Goal: Task Accomplishment & Management: Use online tool/utility

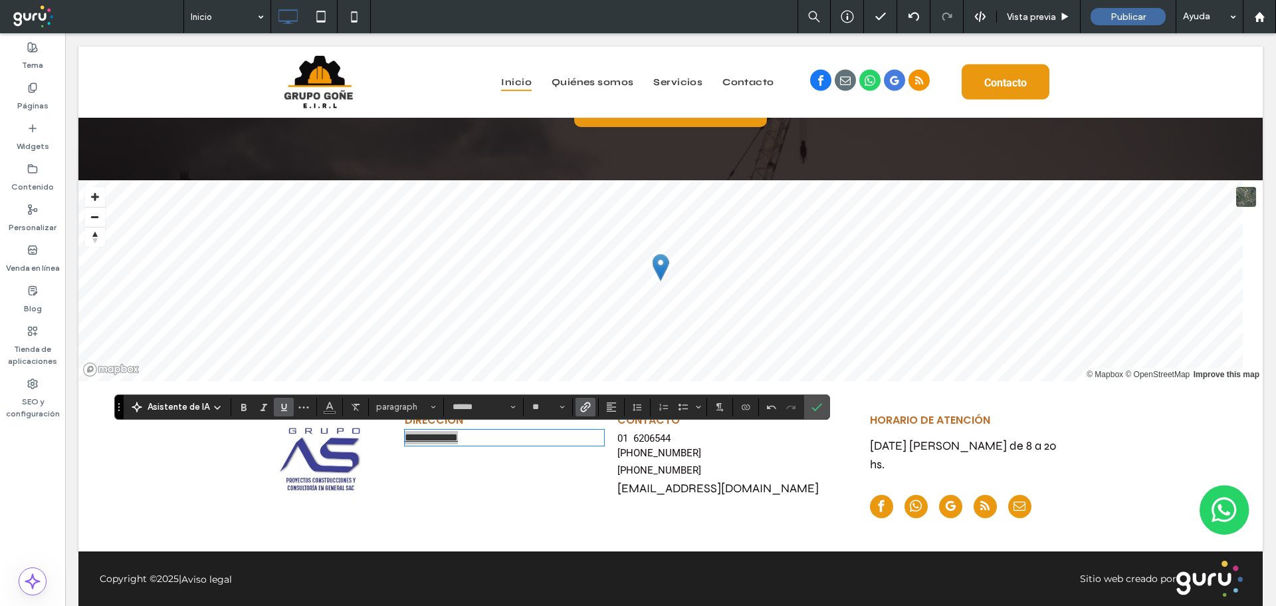
click at [584, 403] on use "Enlace" at bounding box center [585, 407] width 10 height 10
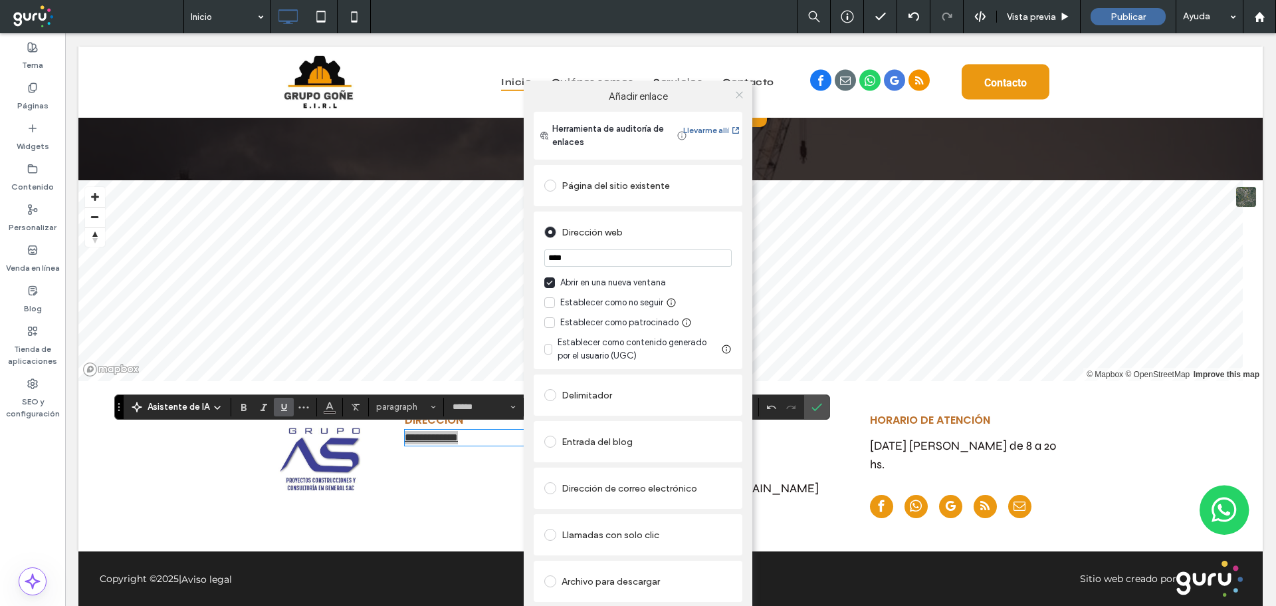
click at [738, 97] on icon at bounding box center [740, 95] width 10 height 10
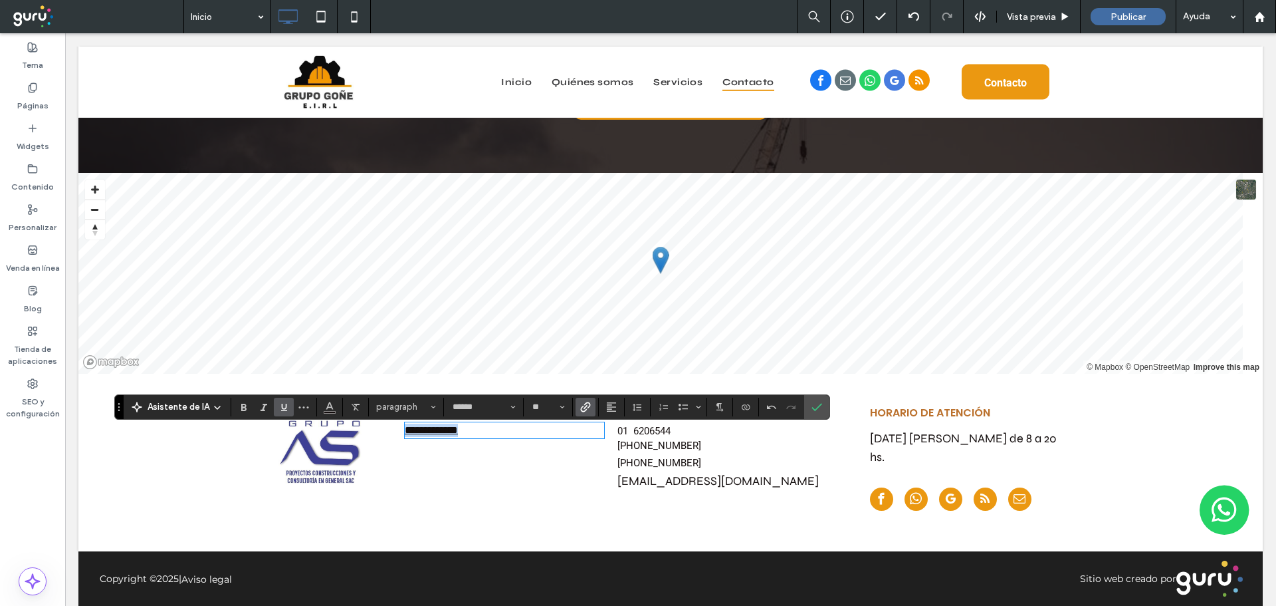
scroll to position [9, 0]
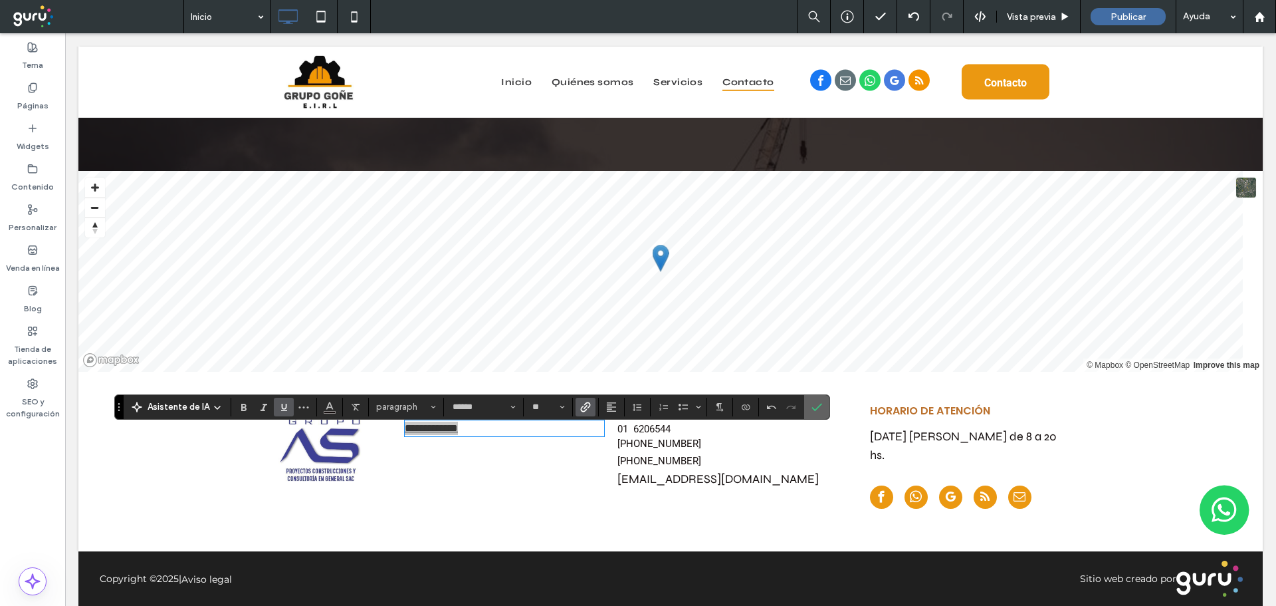
click at [820, 413] on span "Confirmar" at bounding box center [817, 407] width 11 height 23
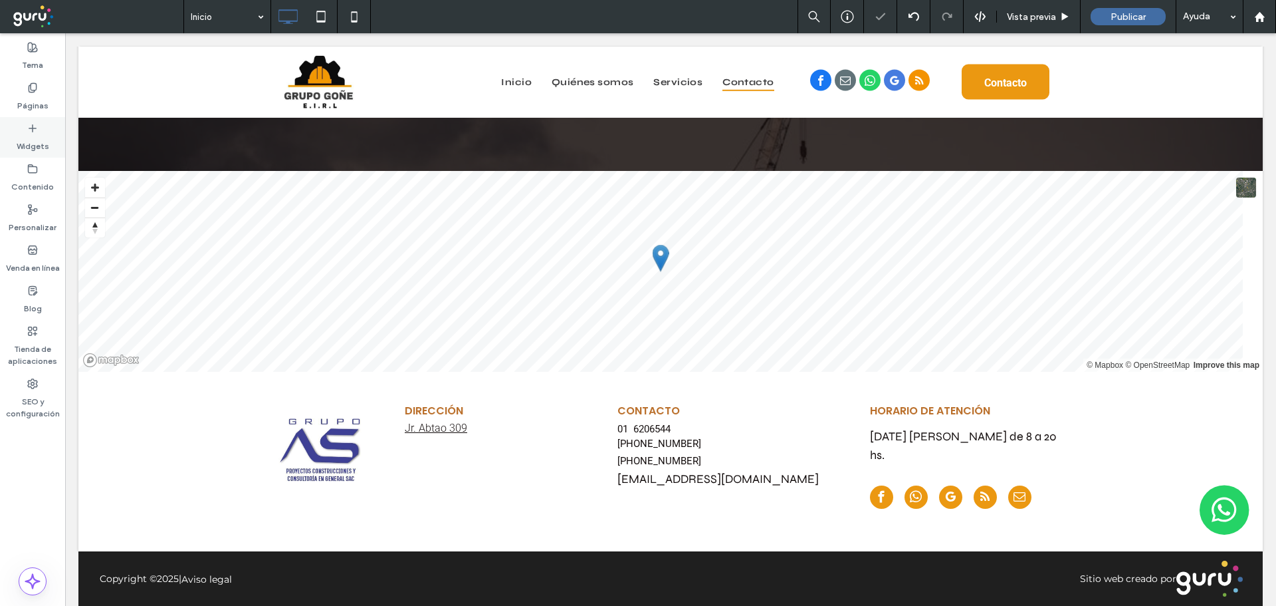
click at [28, 122] on div "Widgets" at bounding box center [32, 137] width 65 height 41
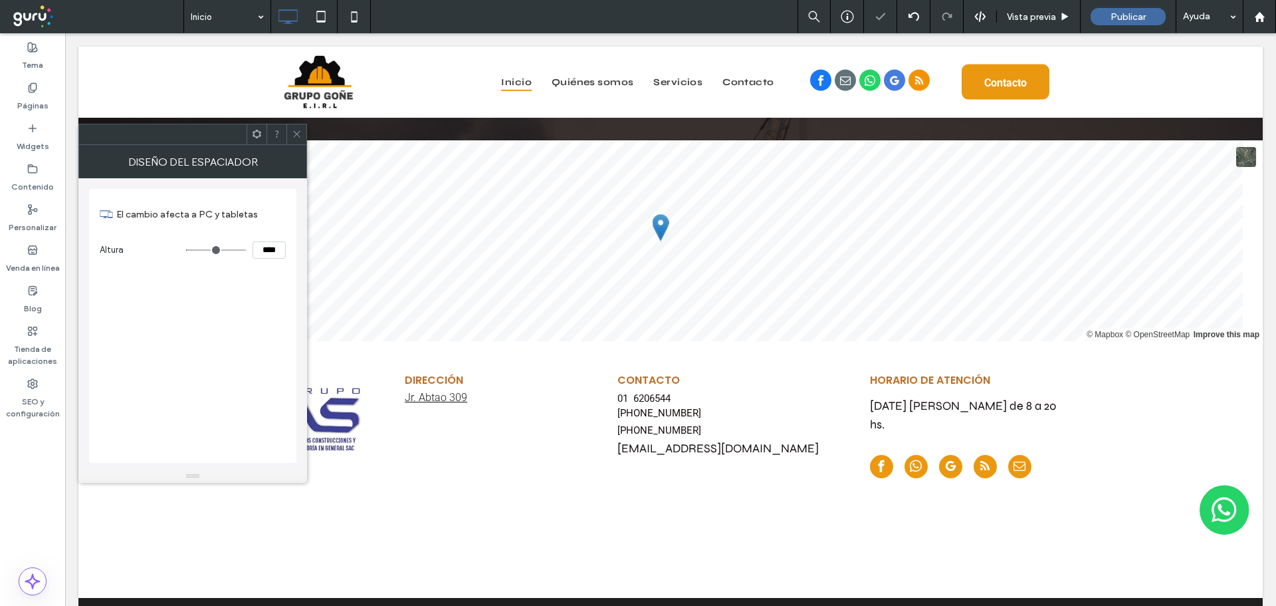
scroll to position [2819, 0]
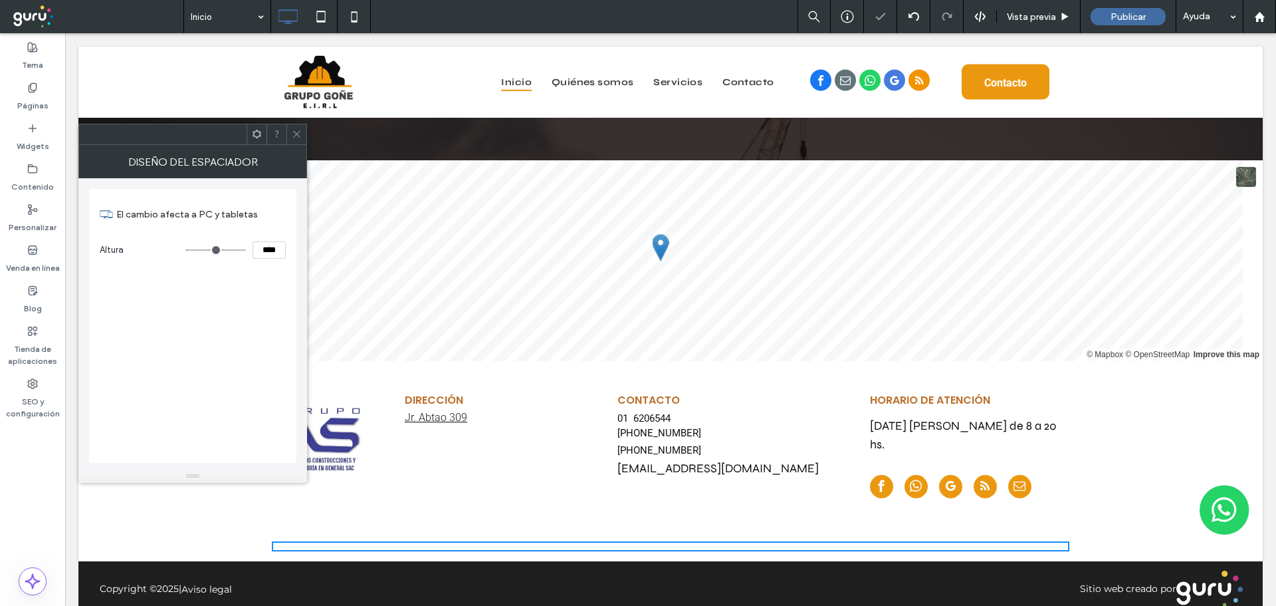
click at [294, 143] on span at bounding box center [297, 134] width 10 height 20
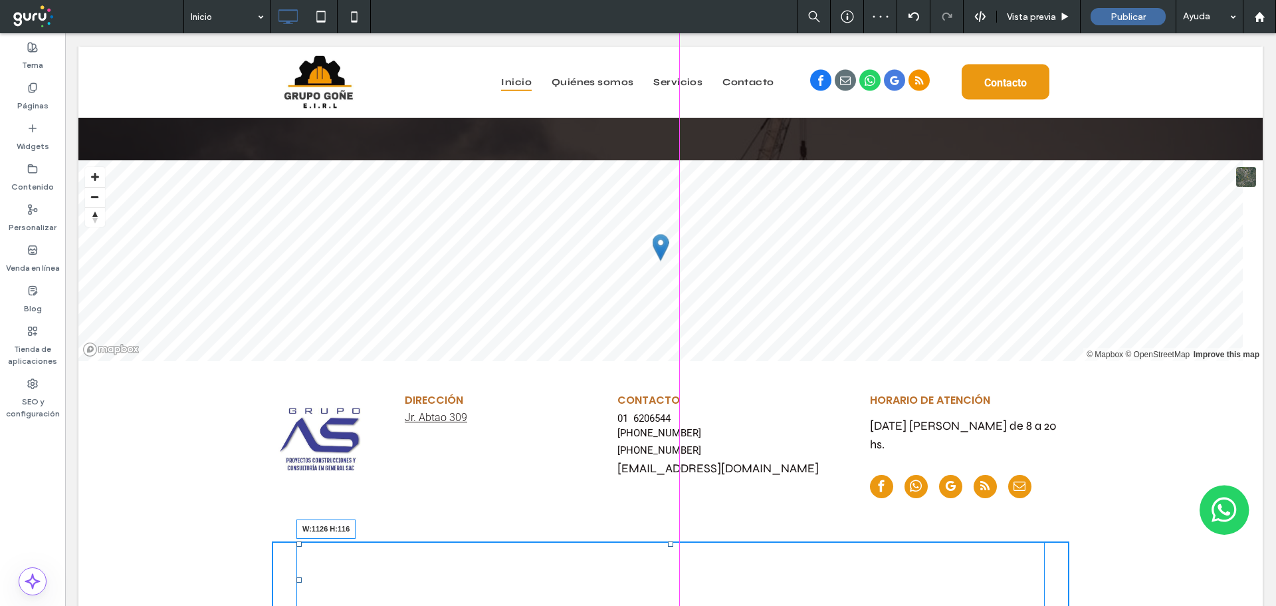
drag, startPoint x: 1057, startPoint y: 530, endPoint x: 1034, endPoint y: 605, distance: 78.0
click at [1035, 605] on div at bounding box center [1040, 613] width 10 height 10
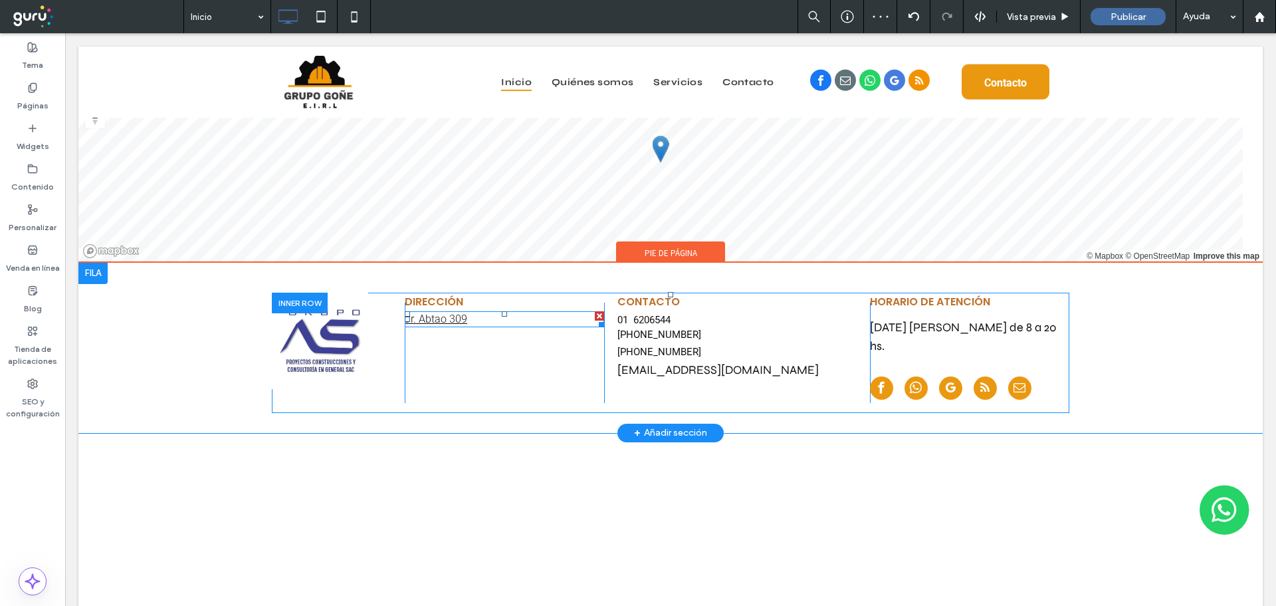
click at [477, 316] on p "Jr. Abtao 309" at bounding box center [504, 318] width 199 height 13
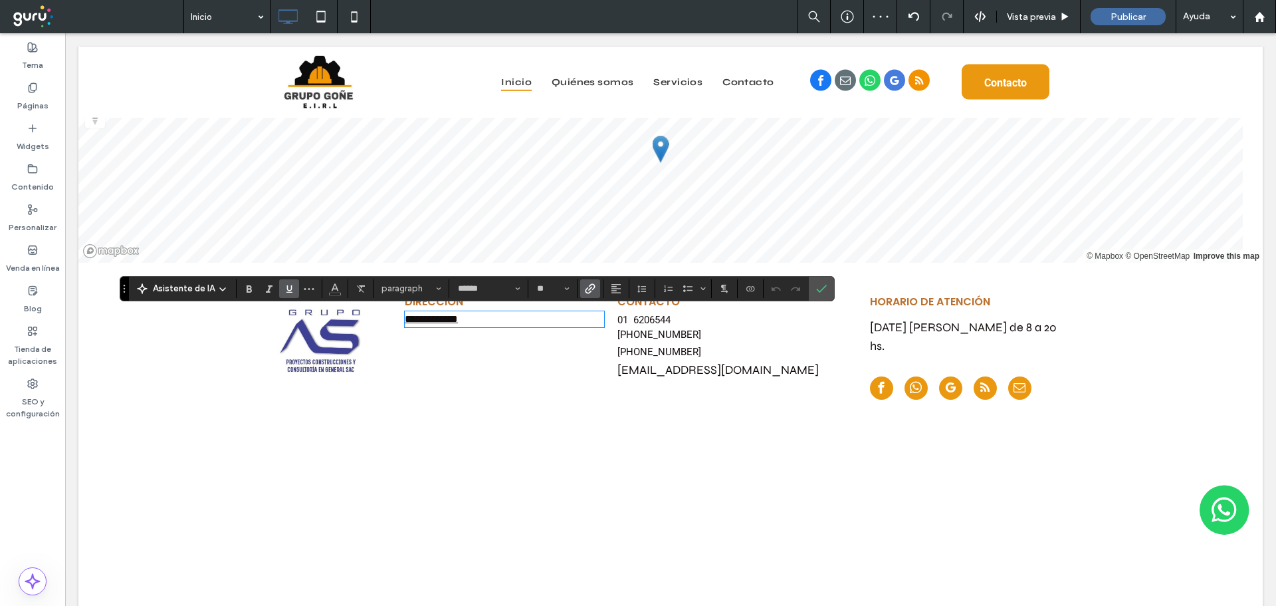
click at [585, 288] on icon "Enlace" at bounding box center [590, 288] width 11 height 11
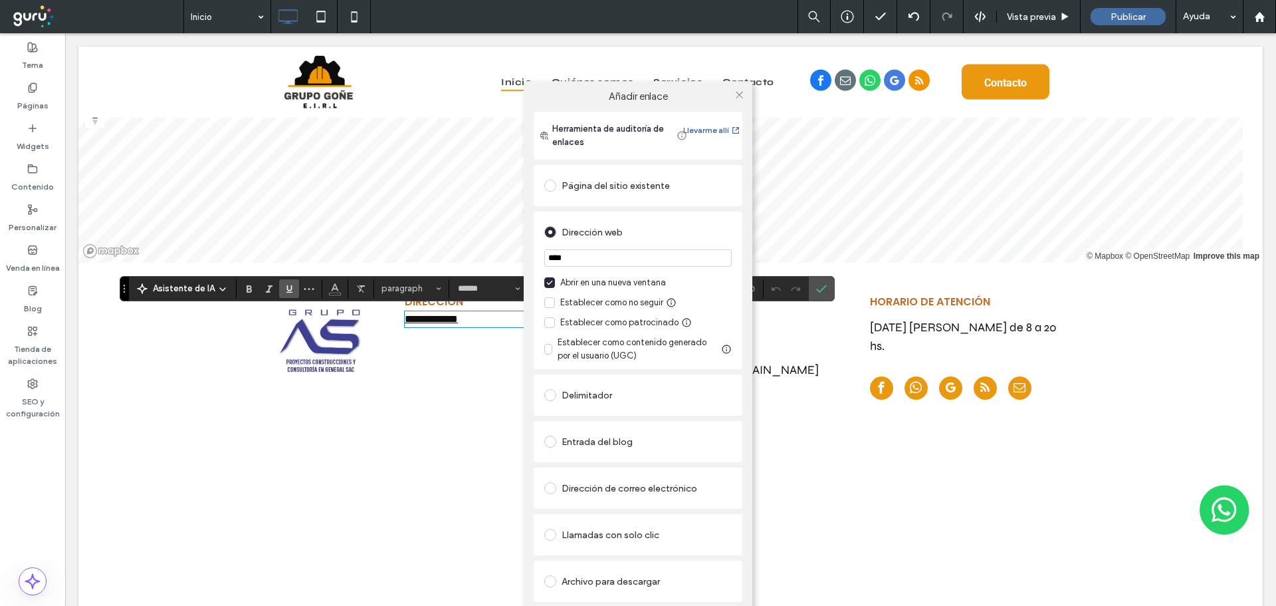
click at [562, 603] on div "ELIMINAR ENLACE" at bounding box center [638, 614] width 209 height 24
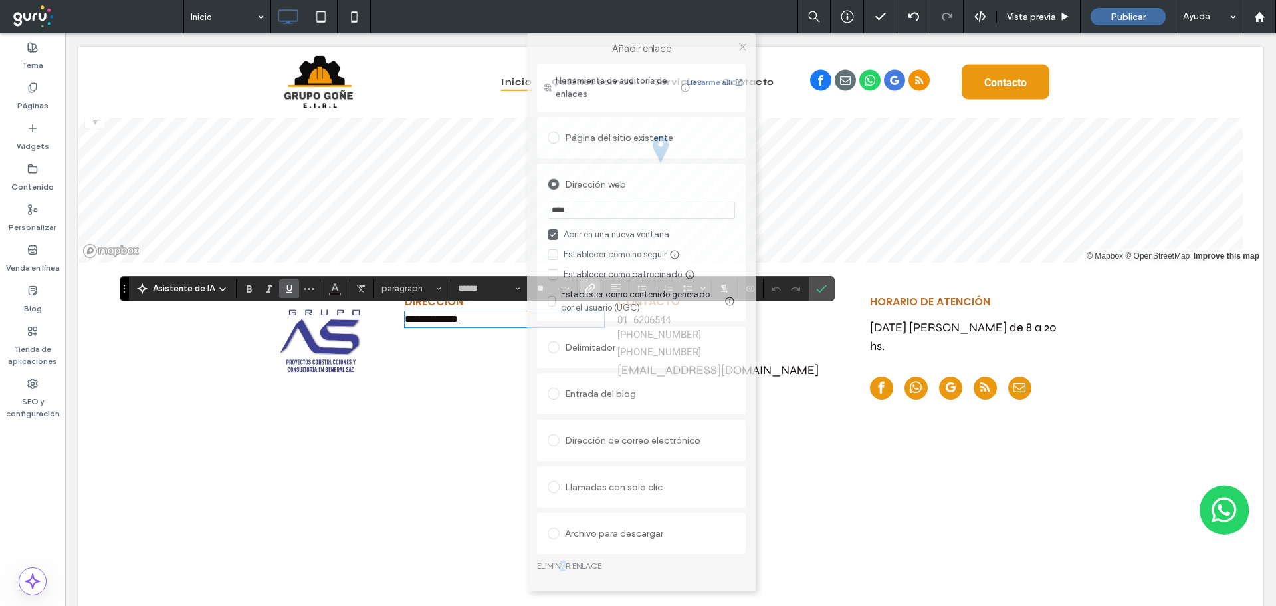
drag, startPoint x: 598, startPoint y: 74, endPoint x: 598, endPoint y: 33, distance: 41.2
click at [598, 33] on div "Añadir enlace" at bounding box center [641, 48] width 229 height 31
click at [583, 569] on link "ELIMINAR ENLACE" at bounding box center [641, 565] width 209 height 11
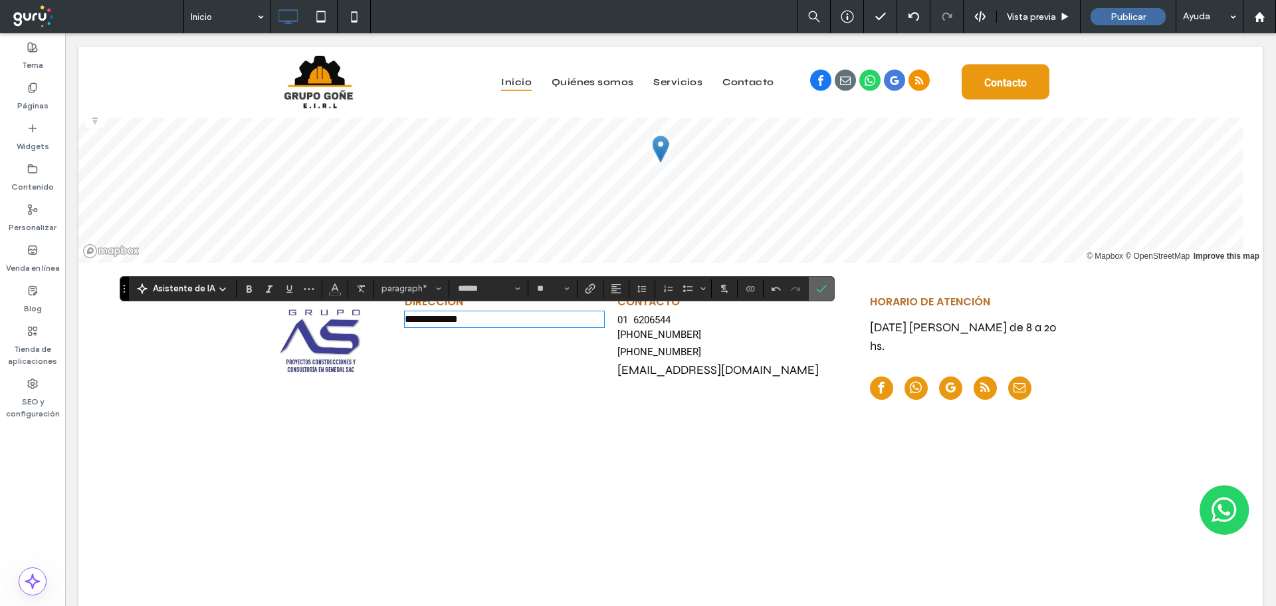
click at [823, 292] on icon "Confirmar" at bounding box center [821, 288] width 11 height 11
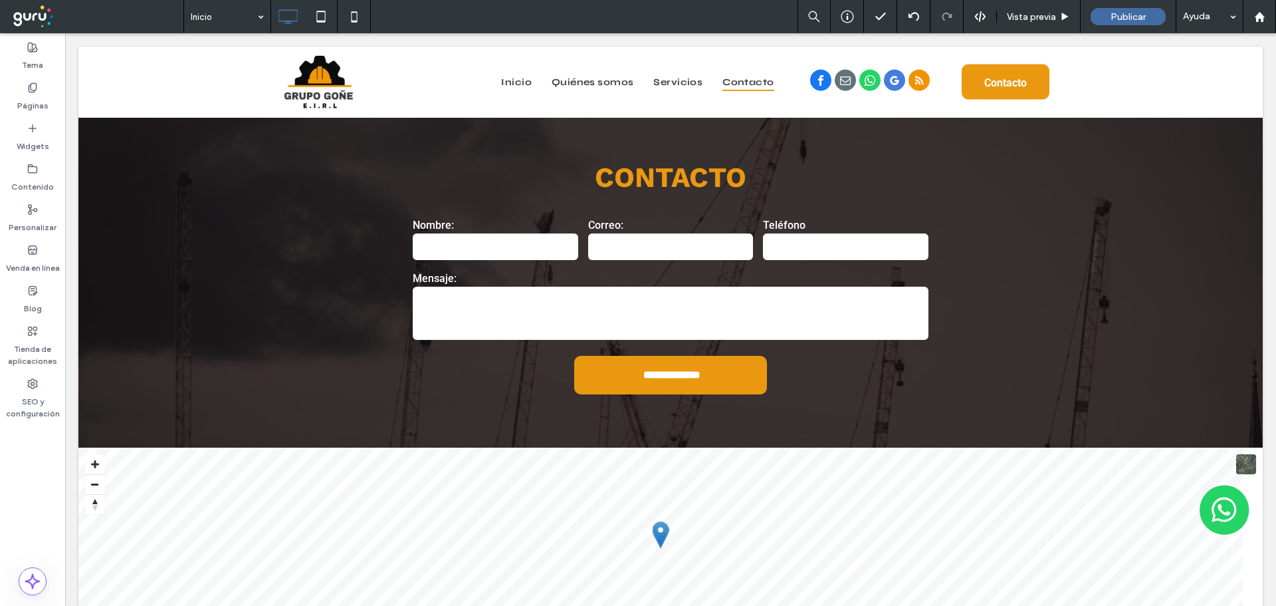
scroll to position [2882, 0]
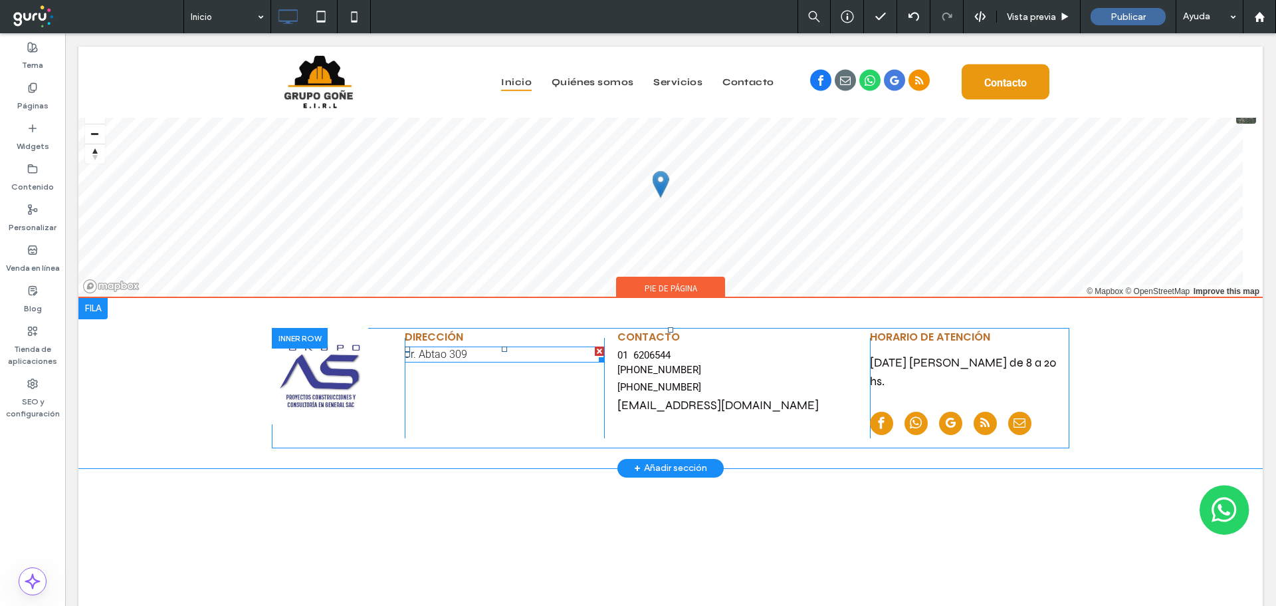
click at [483, 354] on p "Jr. Abtao 309" at bounding box center [504, 354] width 199 height 13
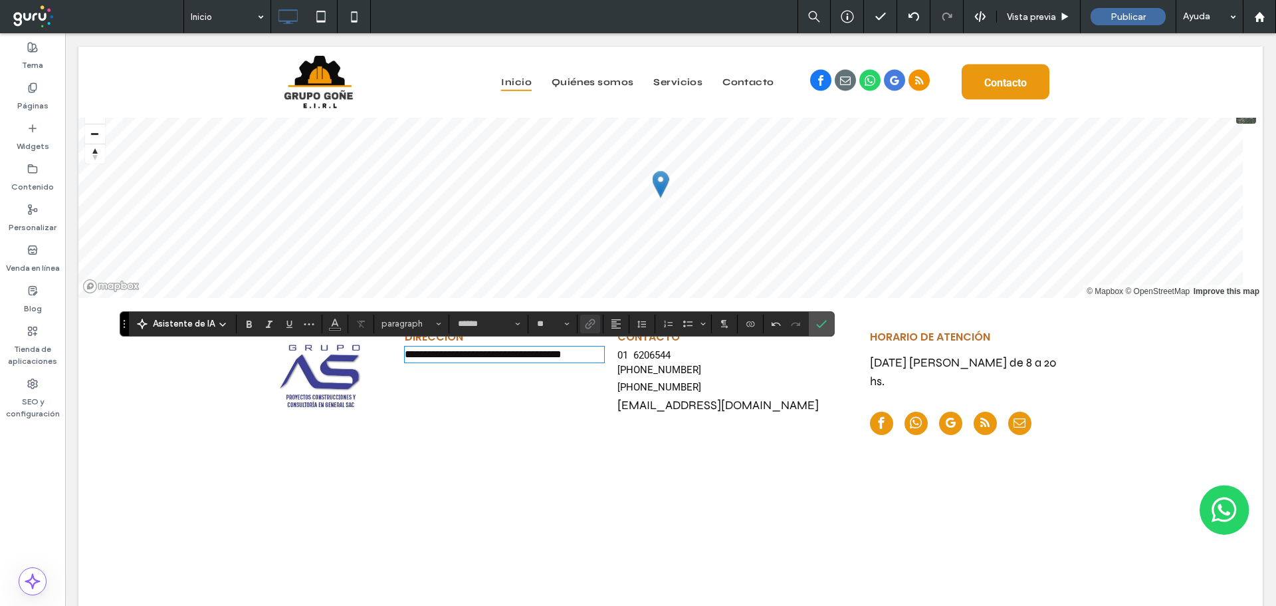
click at [562, 356] on link "**********" at bounding box center [483, 354] width 157 height 10
click at [587, 326] on icon "Enlace" at bounding box center [590, 323] width 11 height 11
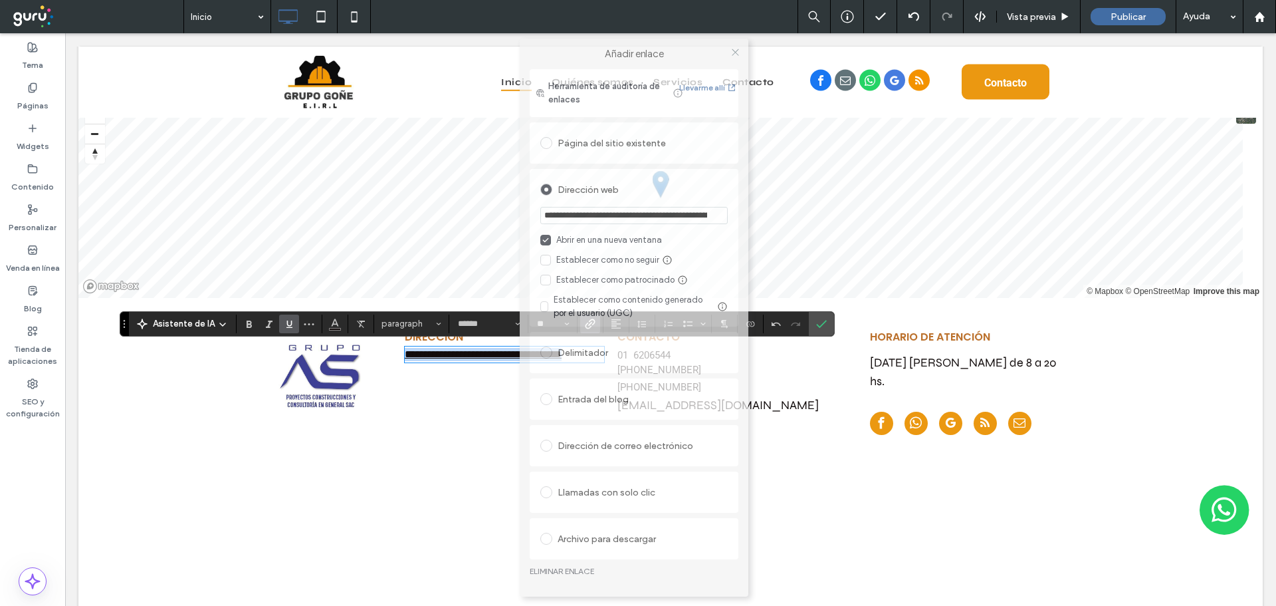
drag, startPoint x: 691, startPoint y: 99, endPoint x: 687, endPoint y: 57, distance: 42.7
click at [687, 57] on label "Añadir enlace" at bounding box center [634, 54] width 210 height 12
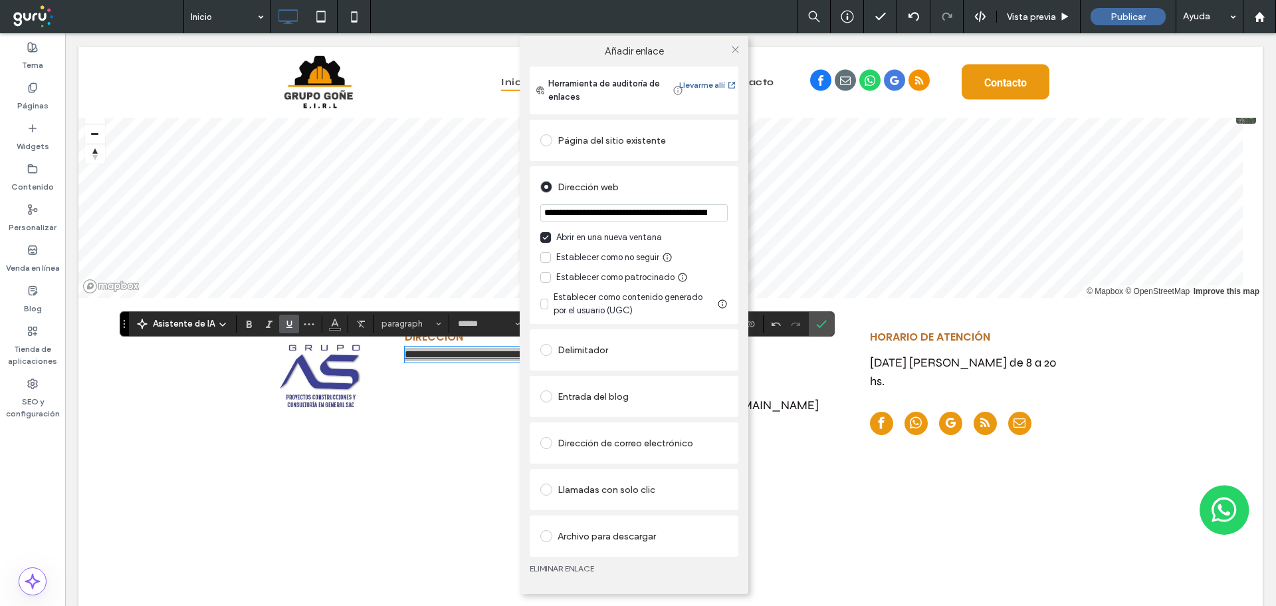
click at [578, 567] on link "ELIMINAR ENLACE" at bounding box center [634, 568] width 209 height 11
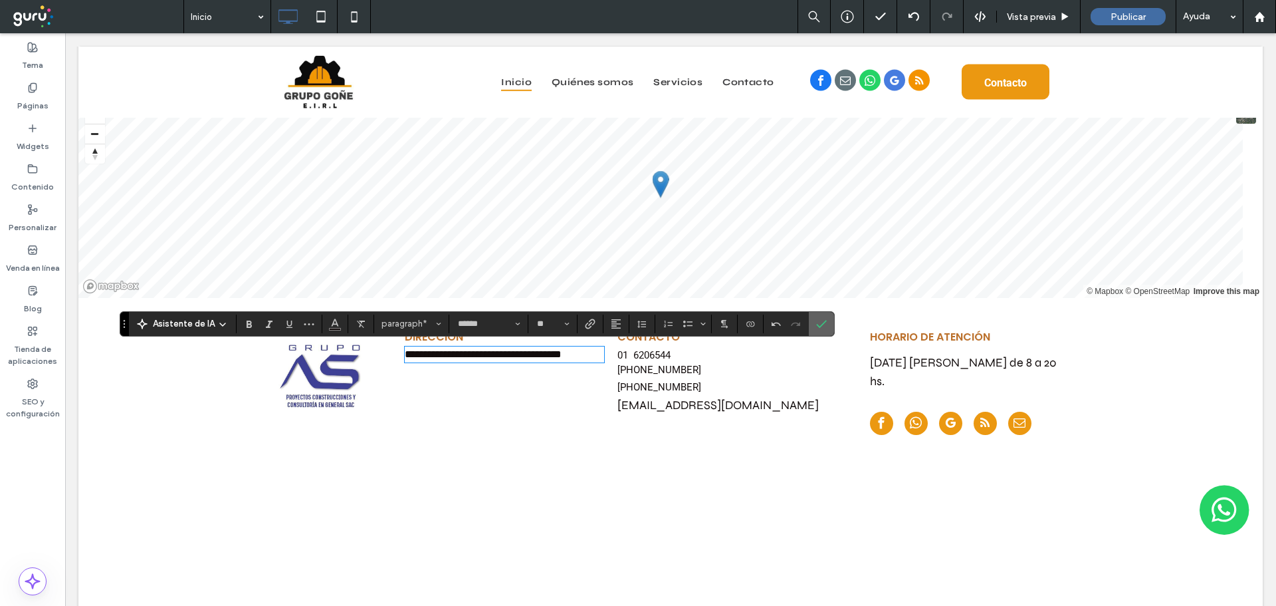
click at [818, 324] on icon "Confirmar" at bounding box center [821, 323] width 11 height 11
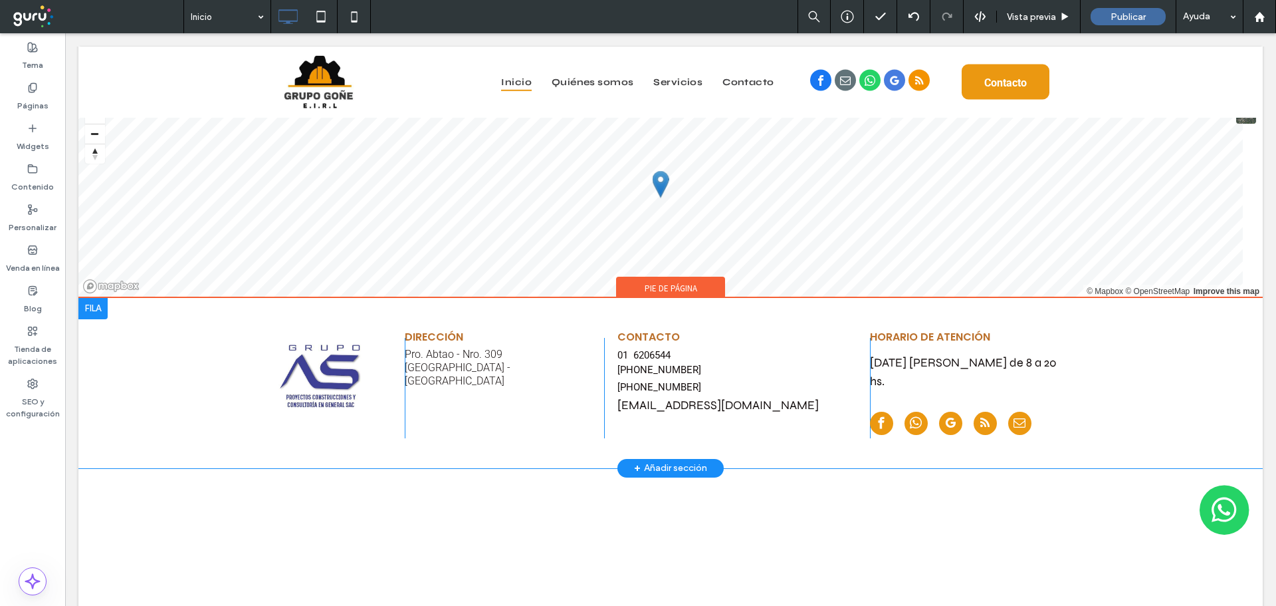
click at [1226, 387] on div "Click To Paste Click To Paste Click To Paste Click To Paste Dirección Pro. Abta…" at bounding box center [670, 383] width 1185 height 170
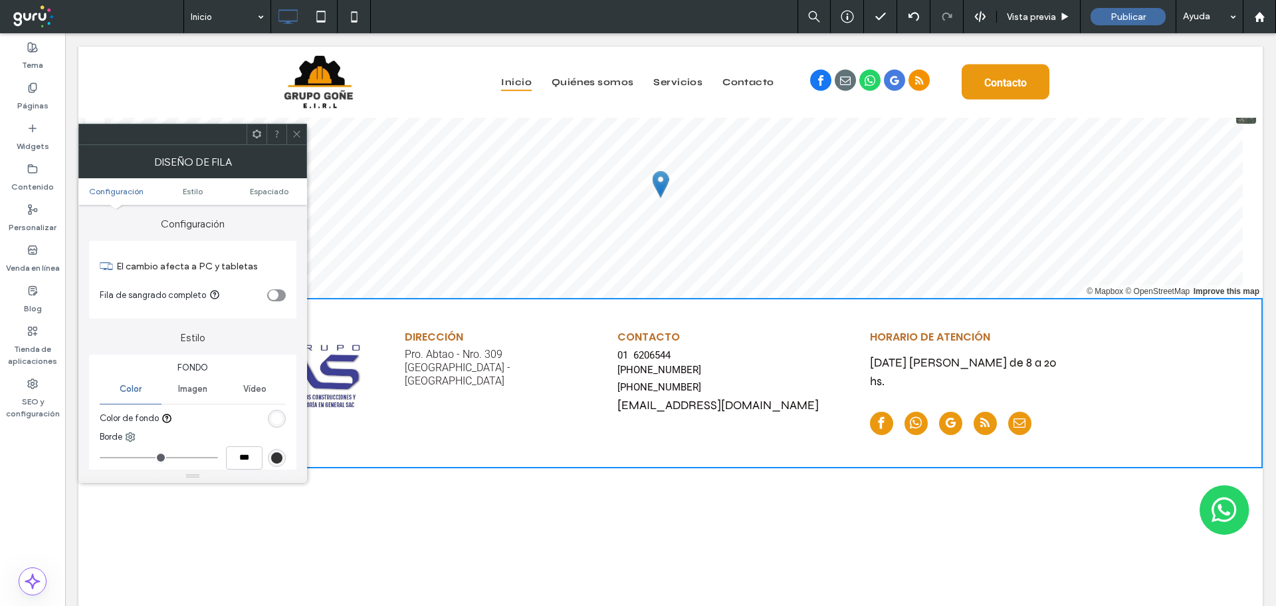
click at [300, 142] on span at bounding box center [297, 134] width 10 height 20
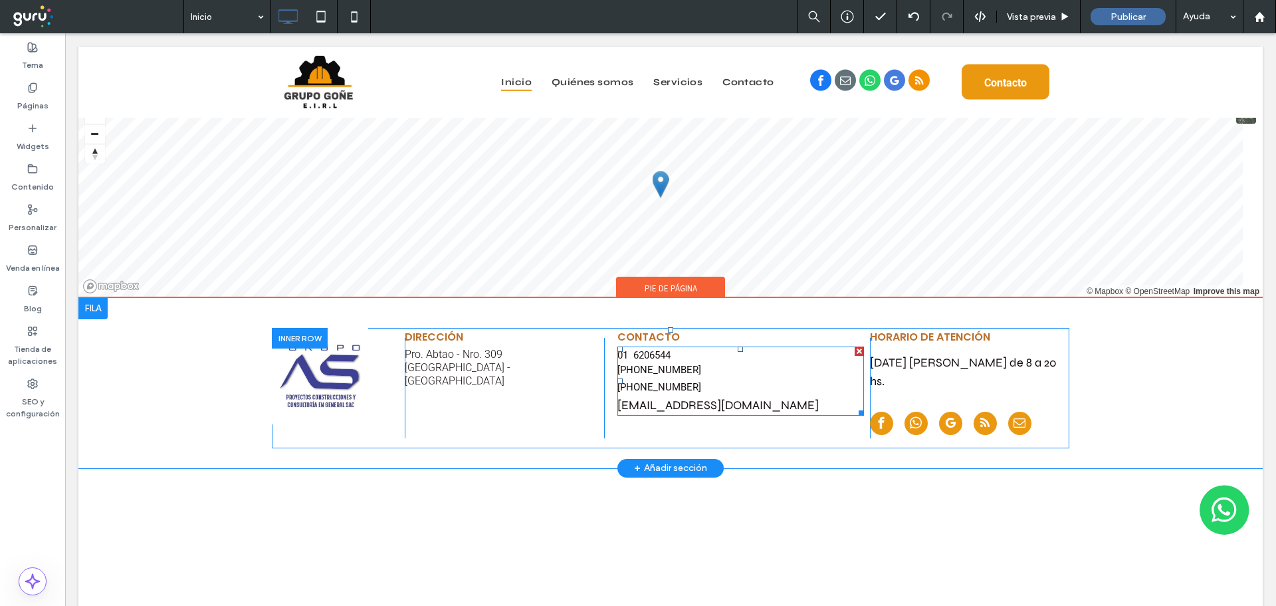
click at [689, 374] on p "[PHONE_NUMBER]" at bounding box center [741, 369] width 247 height 15
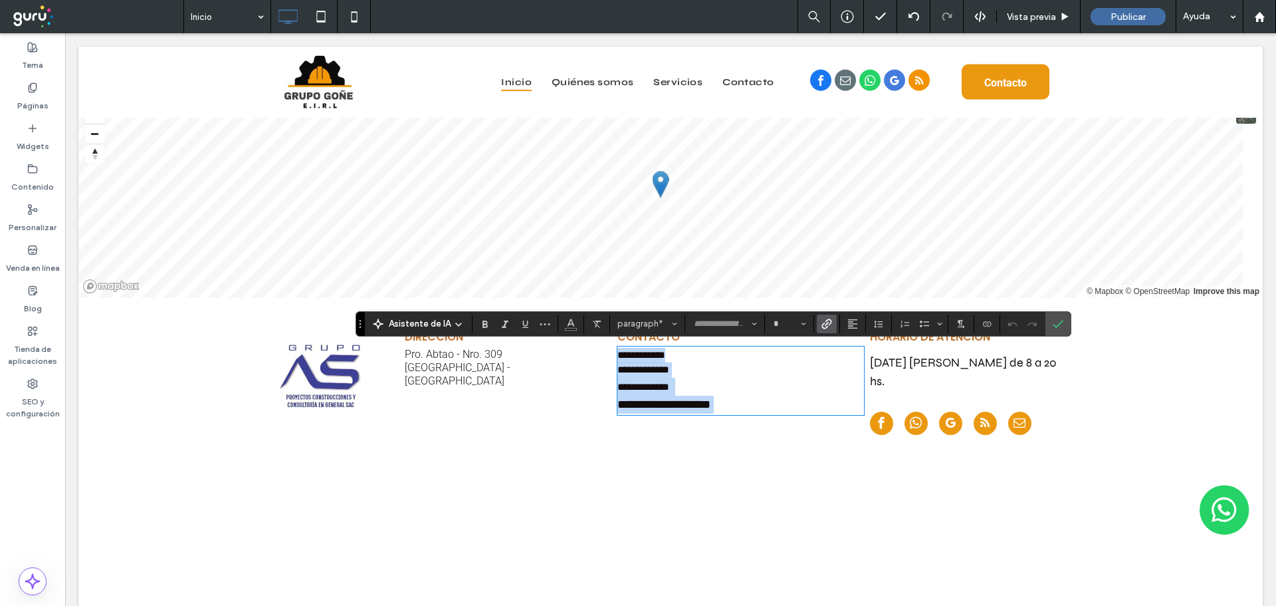
type input "******"
type input "**"
drag, startPoint x: 754, startPoint y: 358, endPoint x: 888, endPoint y: 337, distance: 135.2
click at [580, 356] on div "**********" at bounding box center [671, 388] width 798 height 100
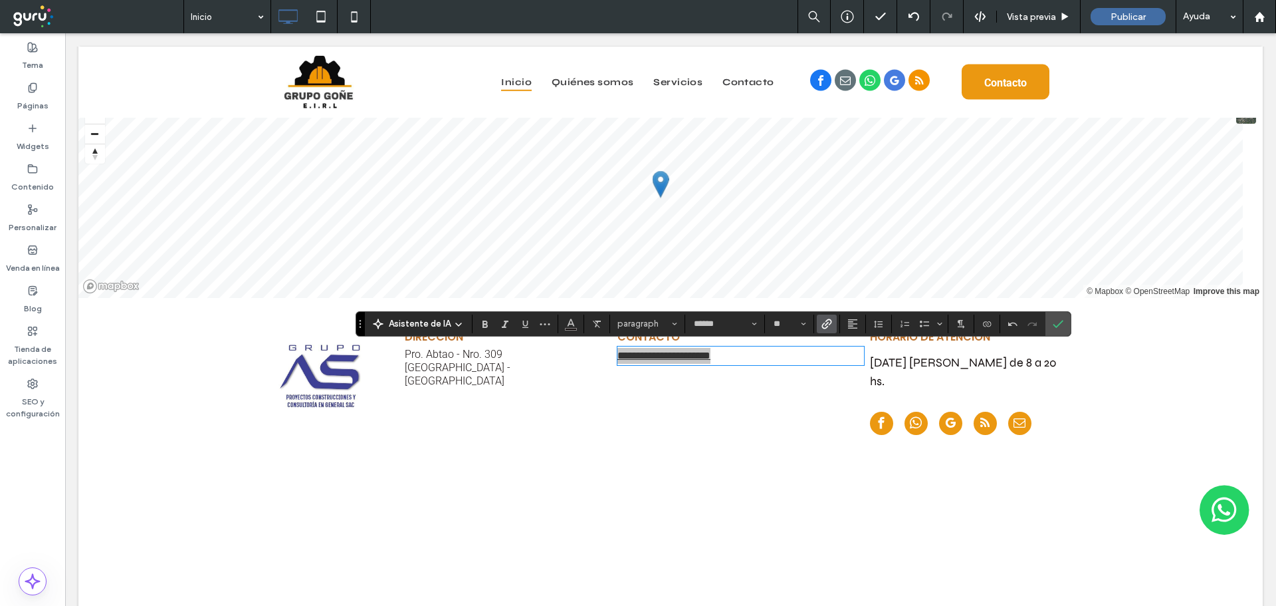
click at [826, 322] on icon "Enlace" at bounding box center [827, 323] width 11 height 11
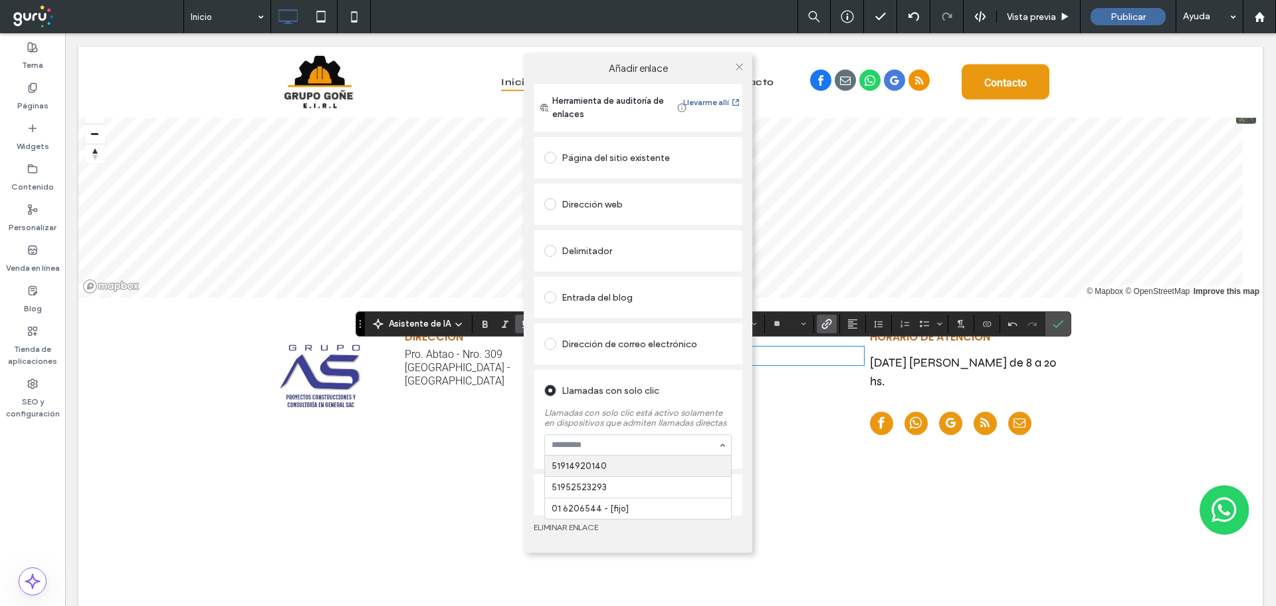
click at [648, 342] on div "Página del sitio existente Dirección web Delimitador Entrada del blog Dirección…" at bounding box center [638, 324] width 209 height 381
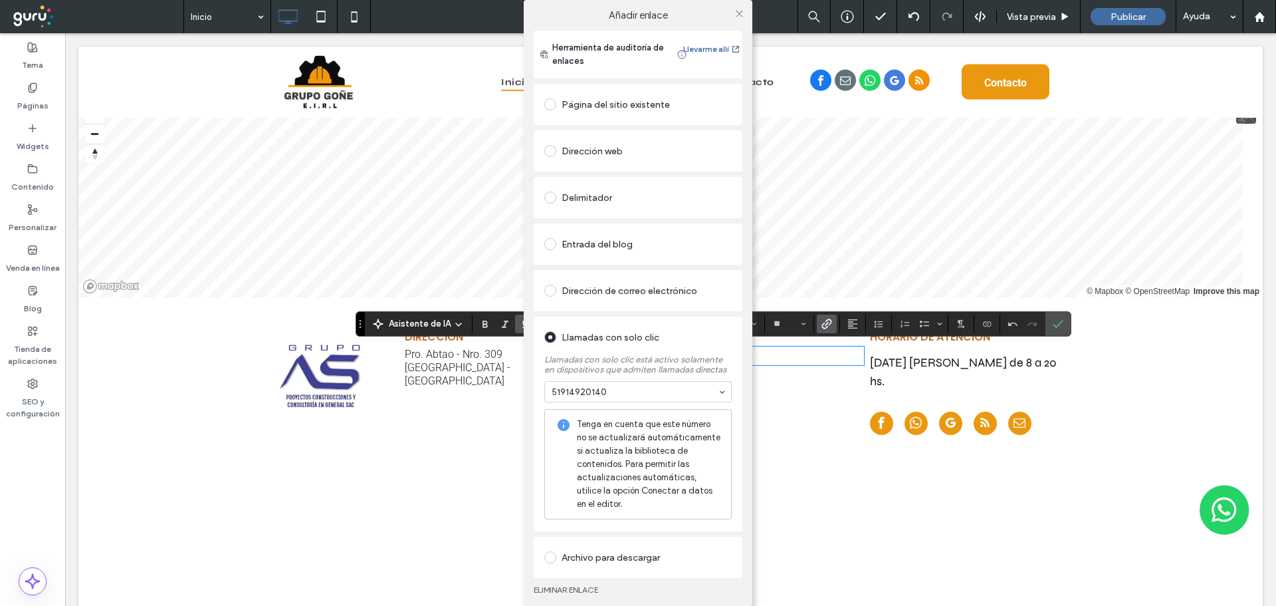
click at [628, 291] on div "Dirección de correo electrónico" at bounding box center [637, 290] width 187 height 21
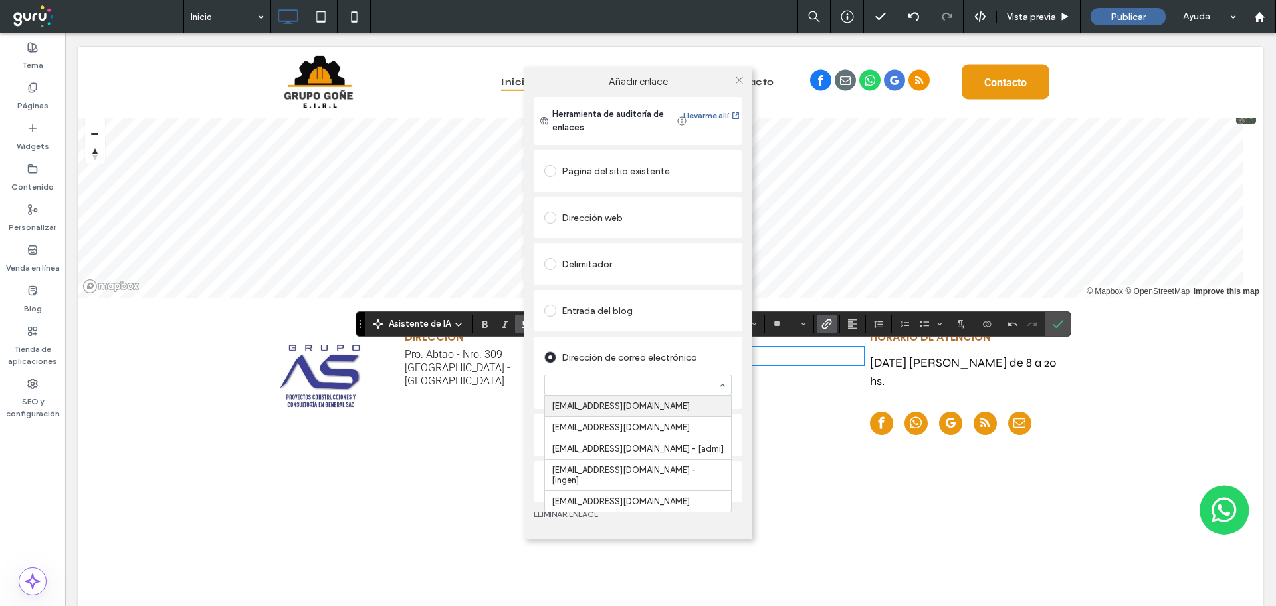
paste input "**********"
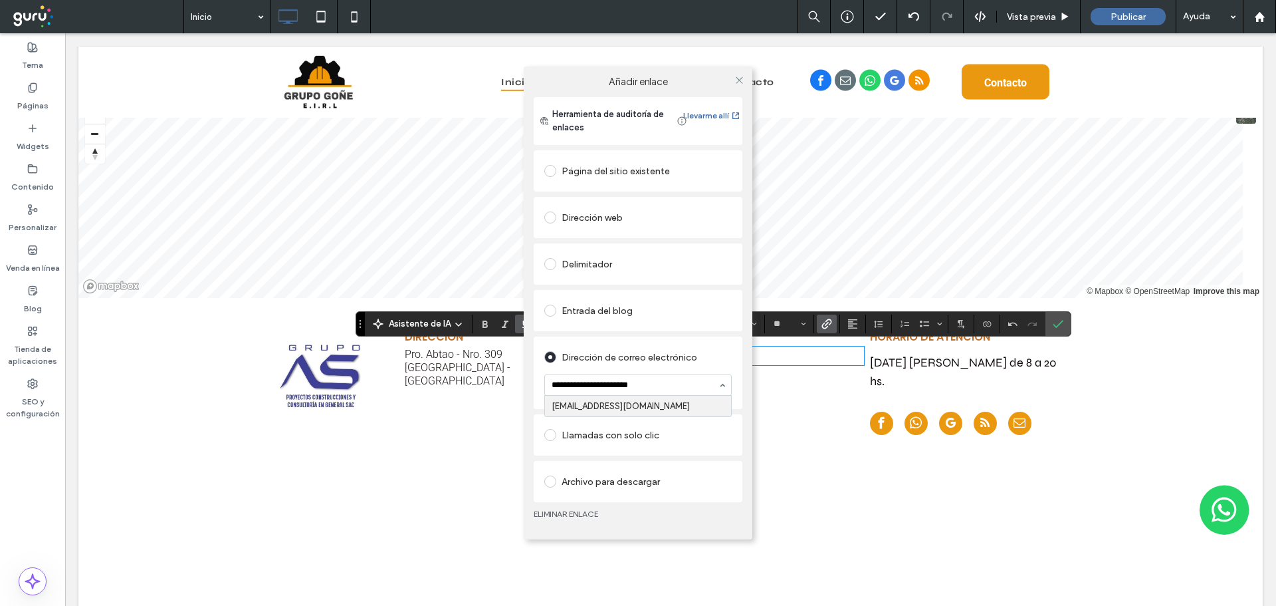
type input "**********"
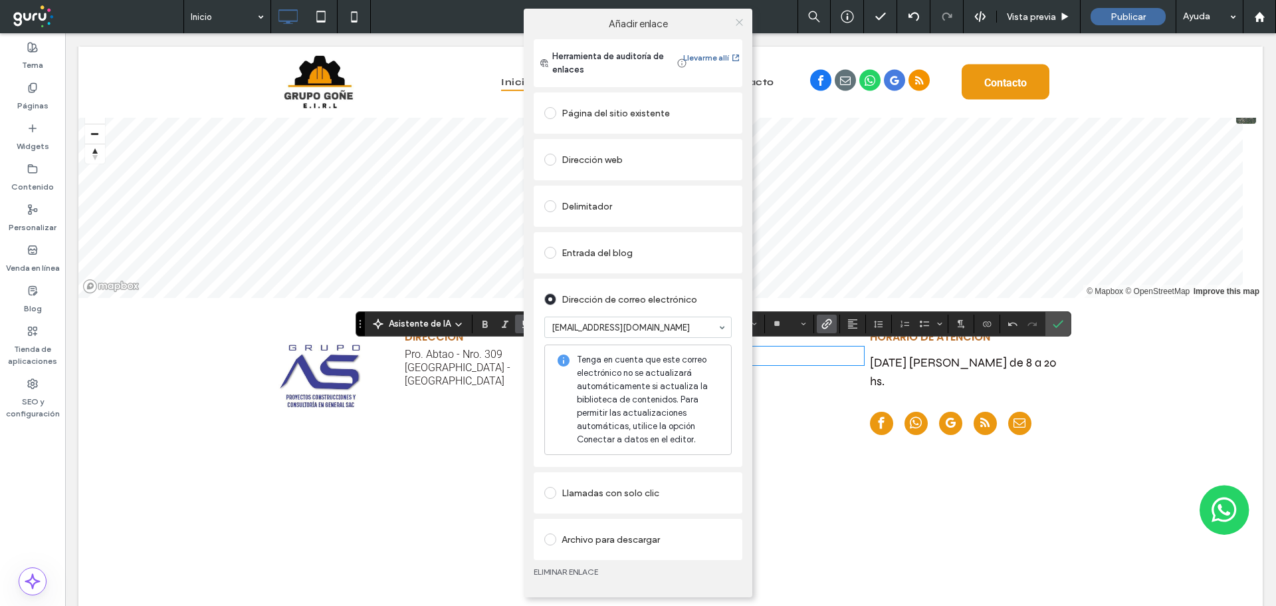
click at [741, 25] on icon at bounding box center [740, 22] width 10 height 10
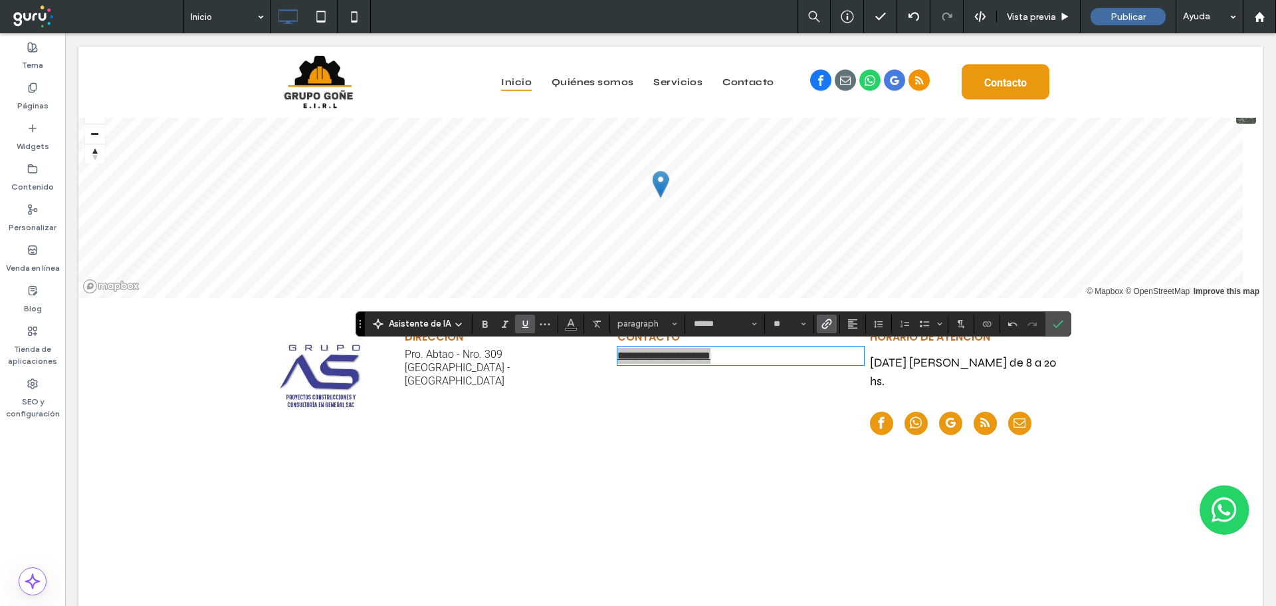
drag, startPoint x: 528, startPoint y: 327, endPoint x: 1078, endPoint y: 370, distance: 550.8
click at [528, 327] on icon "Subrayado" at bounding box center [525, 323] width 11 height 11
click at [1053, 327] on icon "Confirmar" at bounding box center [1058, 323] width 11 height 11
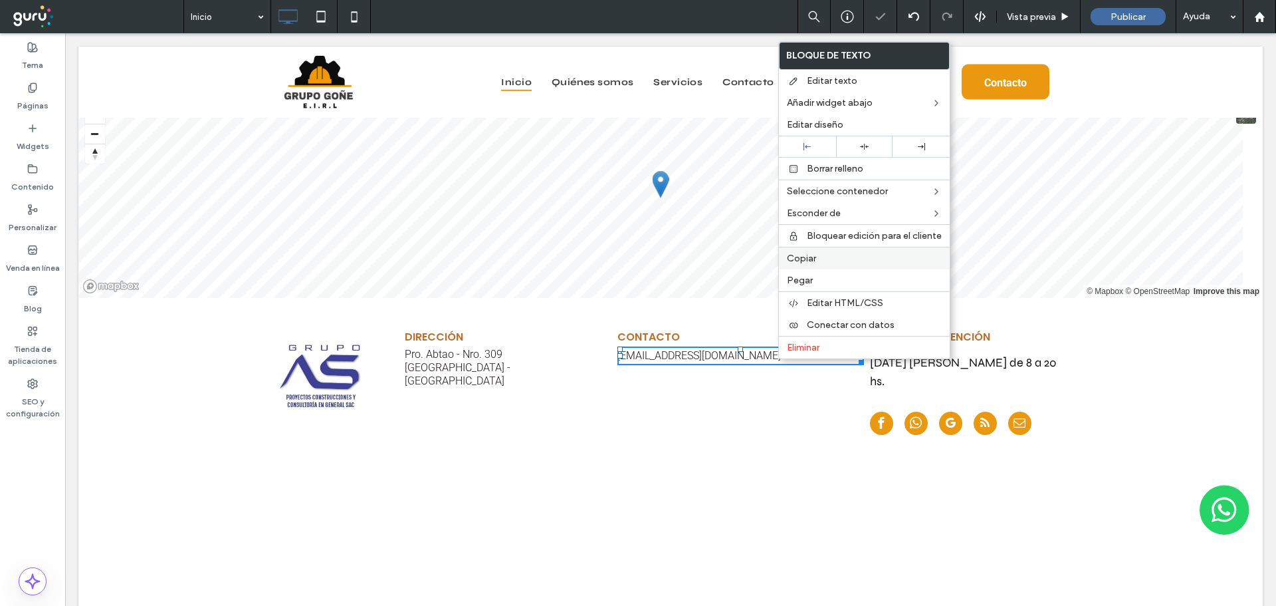
click at [812, 258] on span "Copiar" at bounding box center [801, 258] width 29 height 11
click at [796, 284] on span "Pegar" at bounding box center [795, 280] width 26 height 11
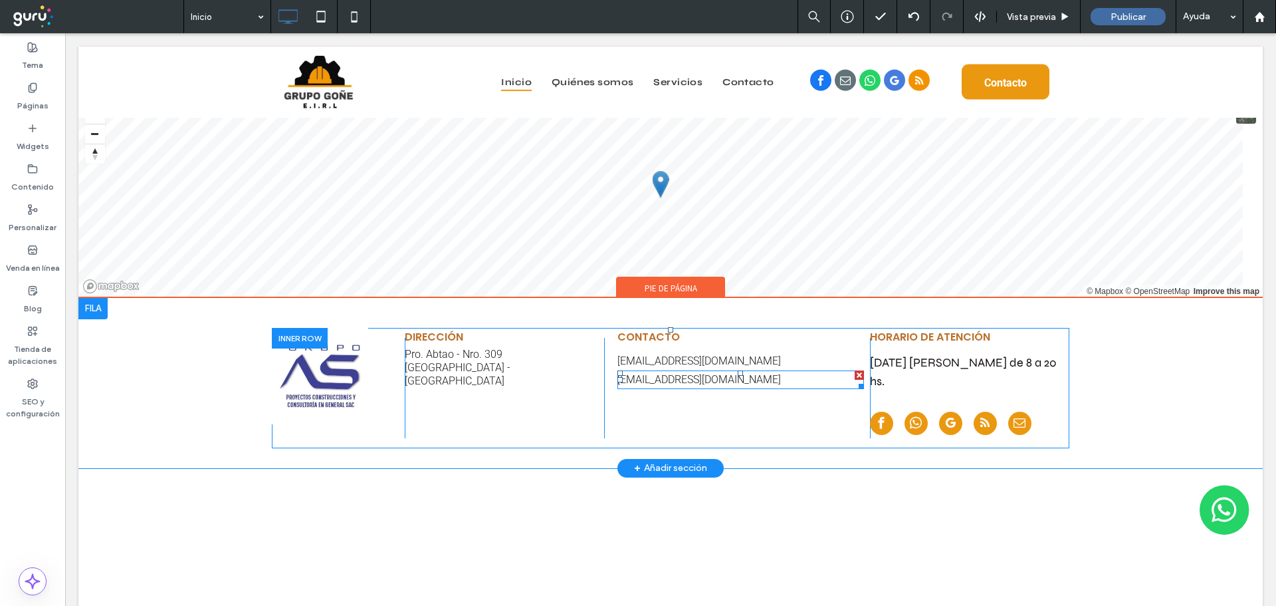
click at [748, 376] on p "[EMAIL_ADDRESS][DOMAIN_NAME]" at bounding box center [741, 380] width 247 height 16
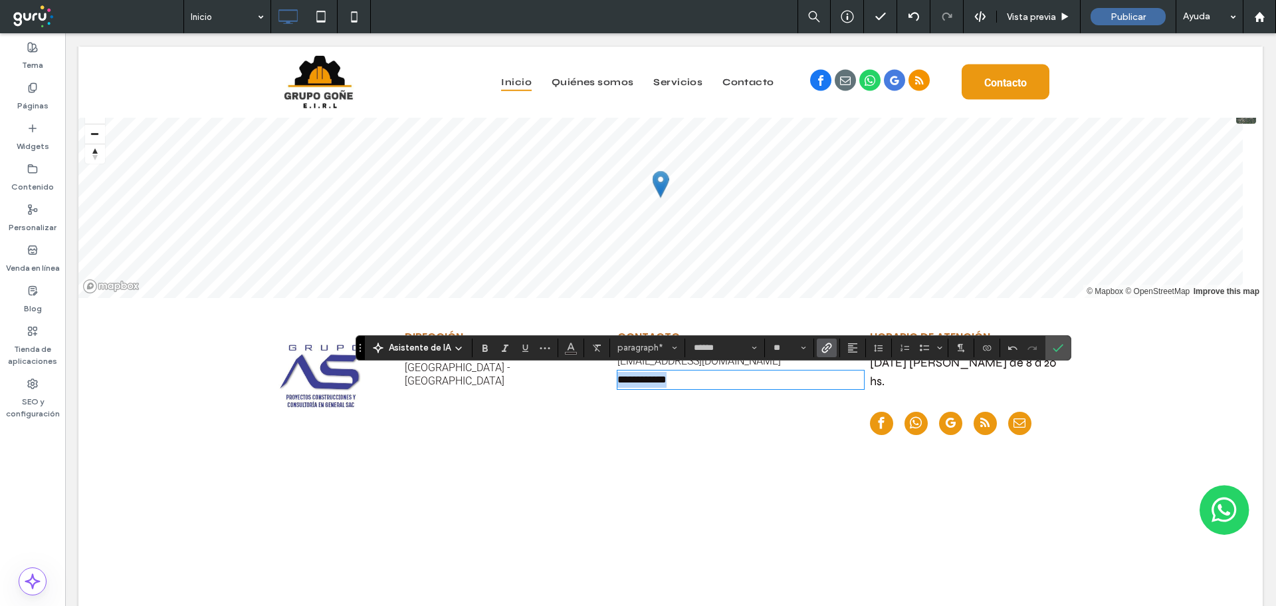
drag, startPoint x: 713, startPoint y: 384, endPoint x: 616, endPoint y: 379, distance: 96.5
click at [606, 382] on div "**********" at bounding box center [737, 388] width 266 height 100
click at [818, 354] on label "Enlace" at bounding box center [827, 347] width 20 height 19
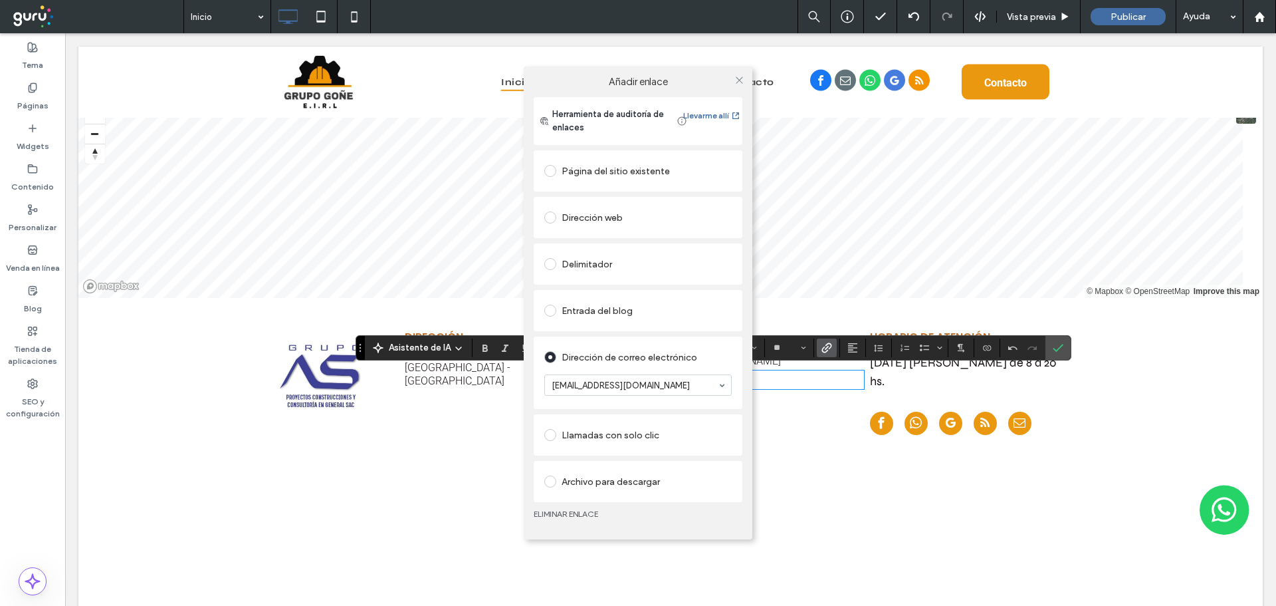
click at [661, 431] on div "Llamadas con solo clic" at bounding box center [637, 434] width 187 height 21
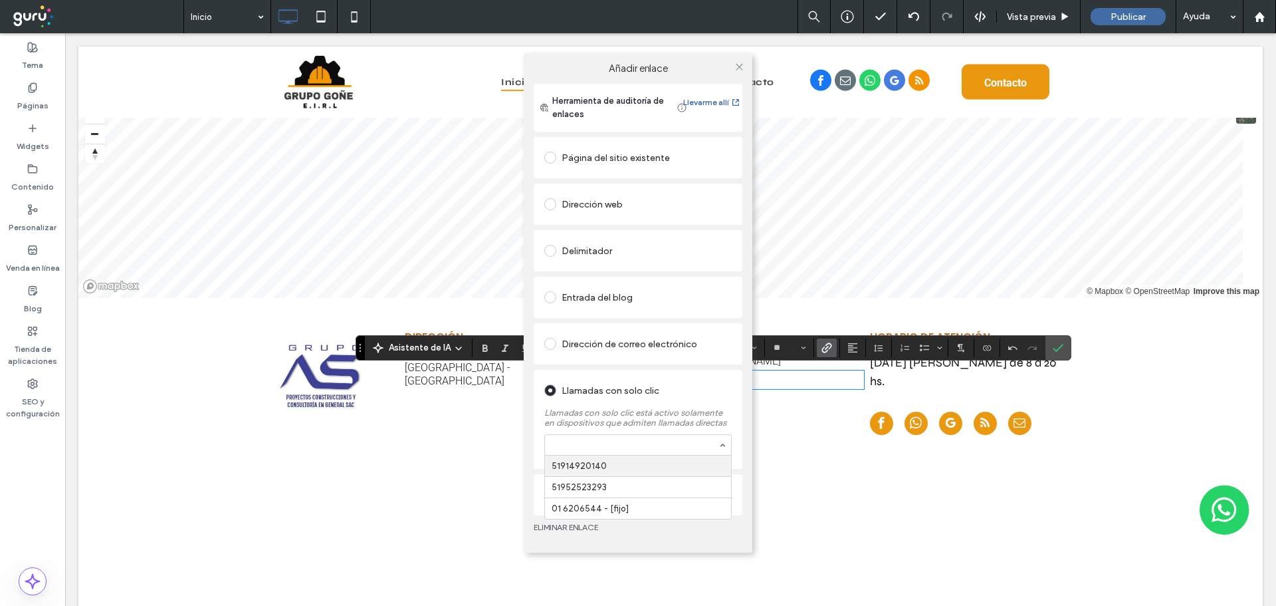
paste input "**********"
drag, startPoint x: 558, startPoint y: 441, endPoint x: 549, endPoint y: 439, distance: 9.4
click at [549, 439] on div "**********" at bounding box center [638, 445] width 186 height 20
type input "**********"
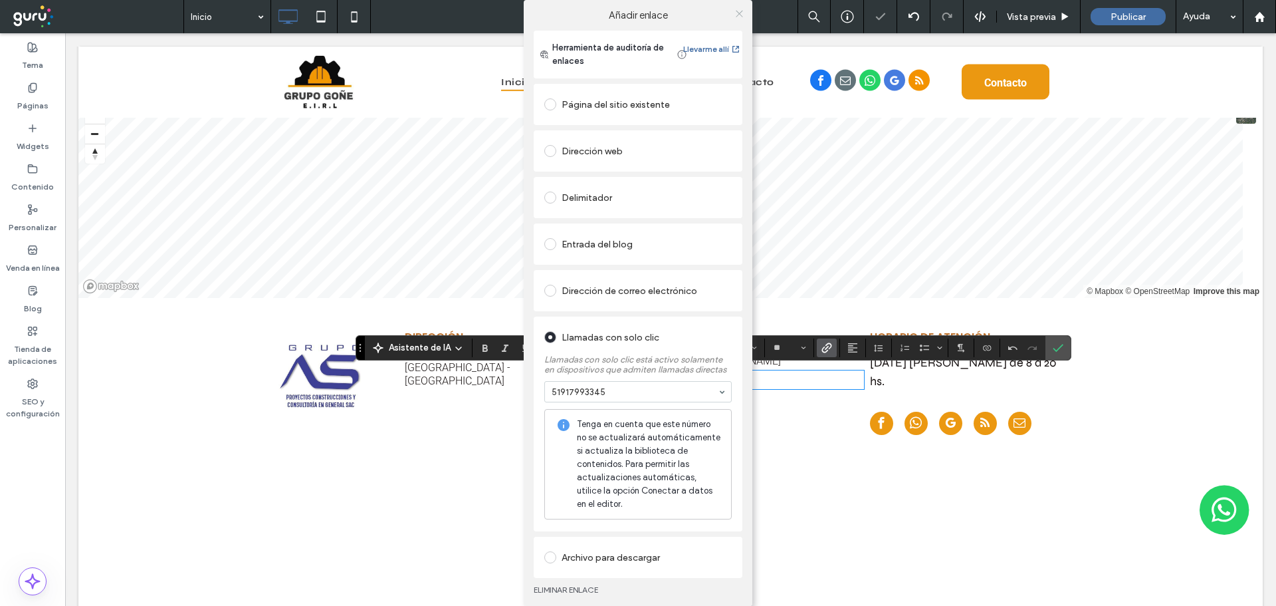
click at [735, 12] on icon at bounding box center [740, 14] width 10 height 10
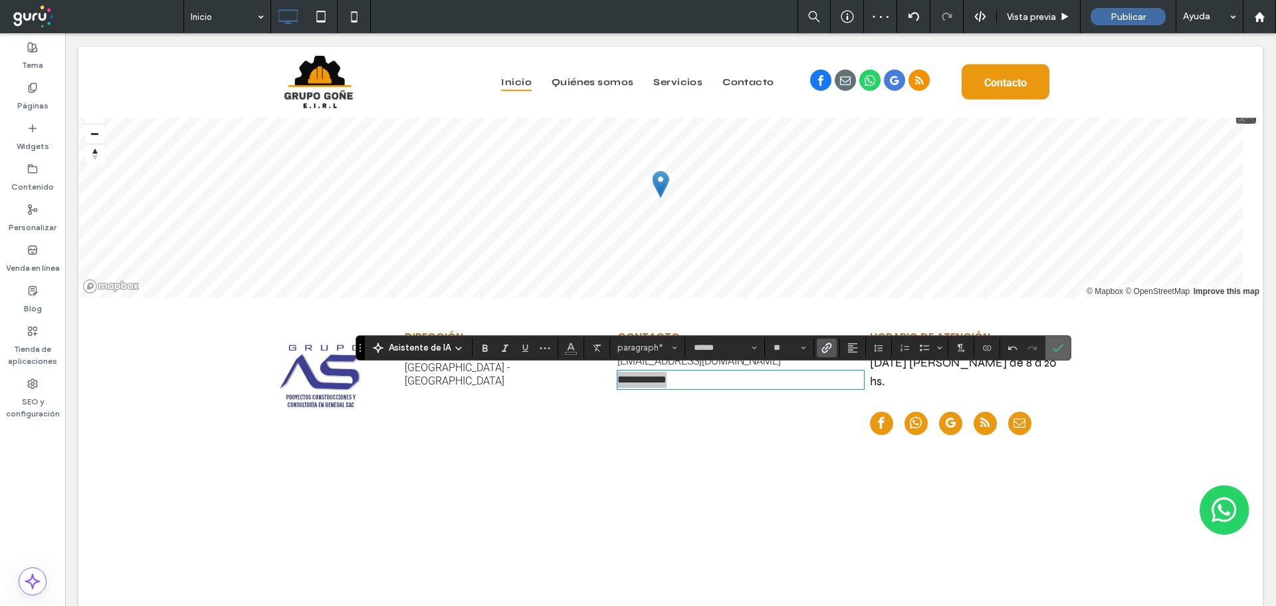
drag, startPoint x: 1052, startPoint y: 346, endPoint x: 959, endPoint y: 352, distance: 92.6
click at [1053, 346] on icon "Confirmar" at bounding box center [1058, 347] width 11 height 11
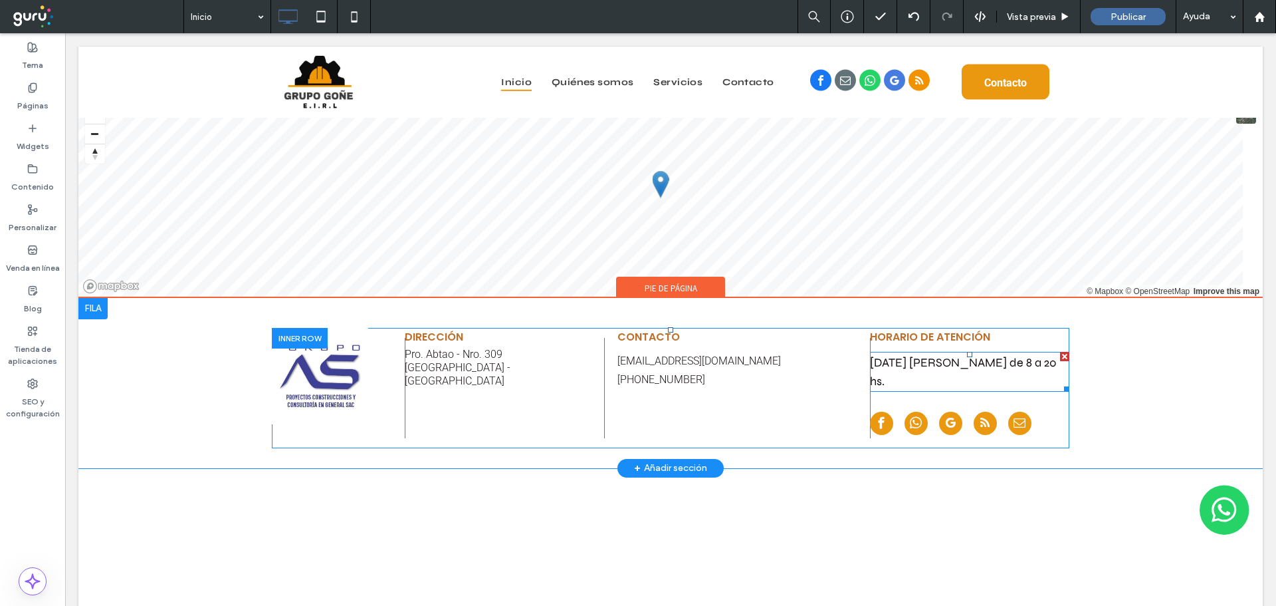
click at [1011, 363] on span "[DATE] [PERSON_NAME] de 8 a 20 hs." at bounding box center [963, 371] width 187 height 33
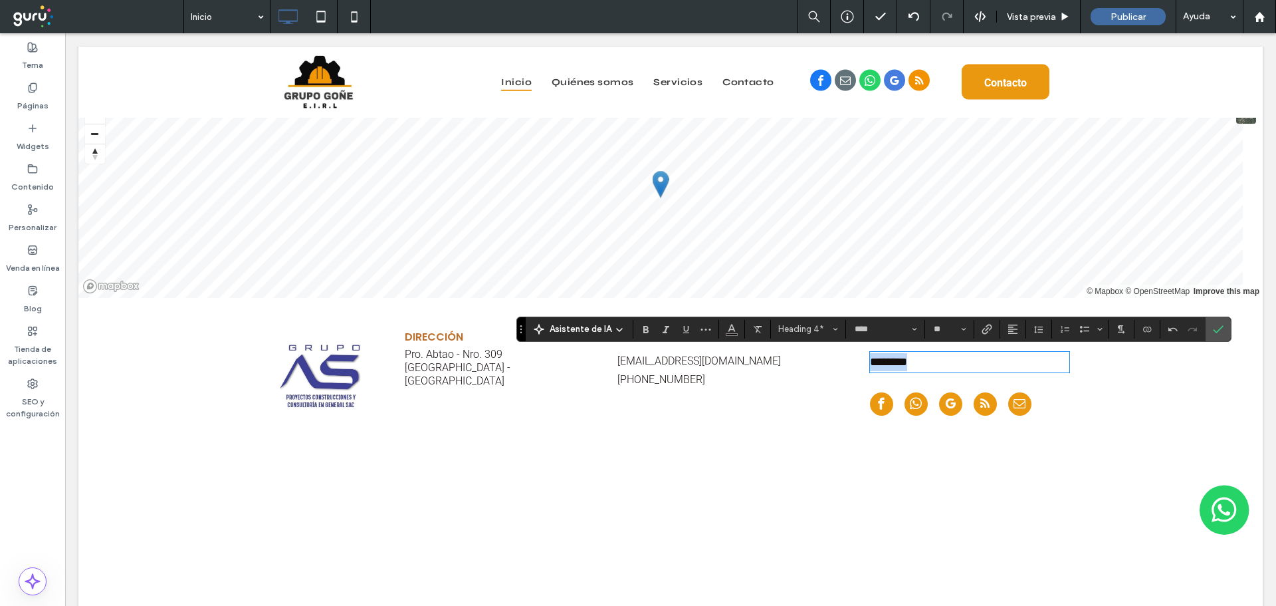
drag, startPoint x: 861, startPoint y: 365, endPoint x: 842, endPoint y: 364, distance: 19.3
click at [843, 365] on div "Click To Paste Click To Paste Click To Paste Click To Paste Dirección Pro. Abta…" at bounding box center [671, 381] width 798 height 86
click at [825, 336] on button "Heading 4*" at bounding box center [808, 329] width 69 height 19
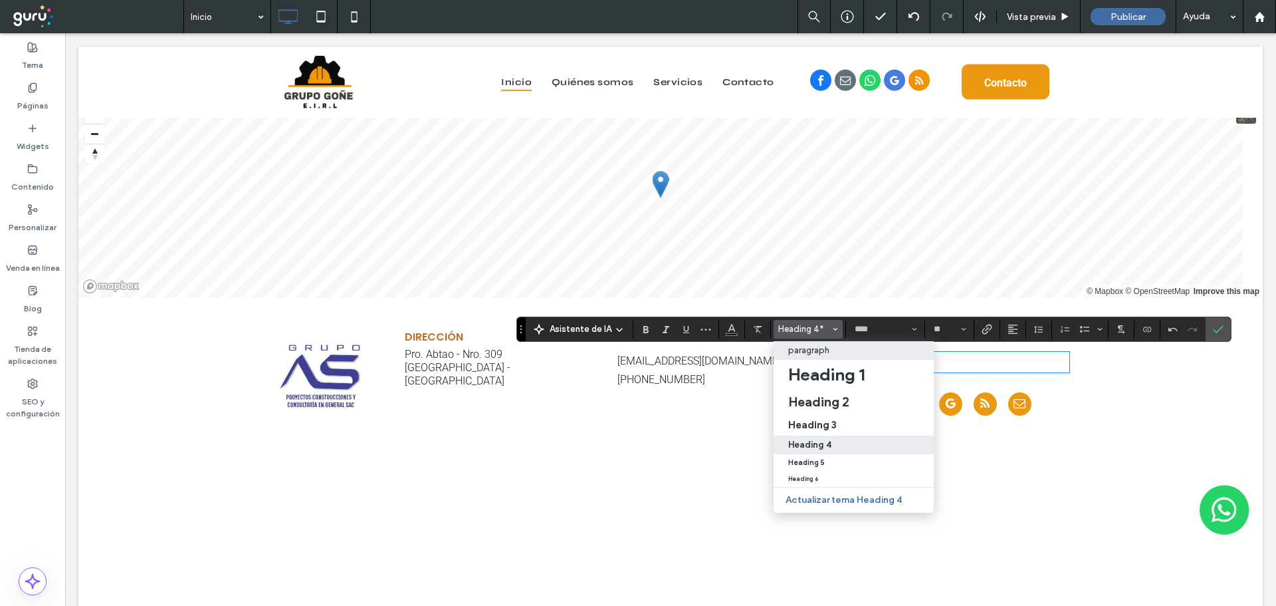
click at [835, 351] on div "paragraph" at bounding box center [853, 350] width 131 height 10
type input "******"
type input "**"
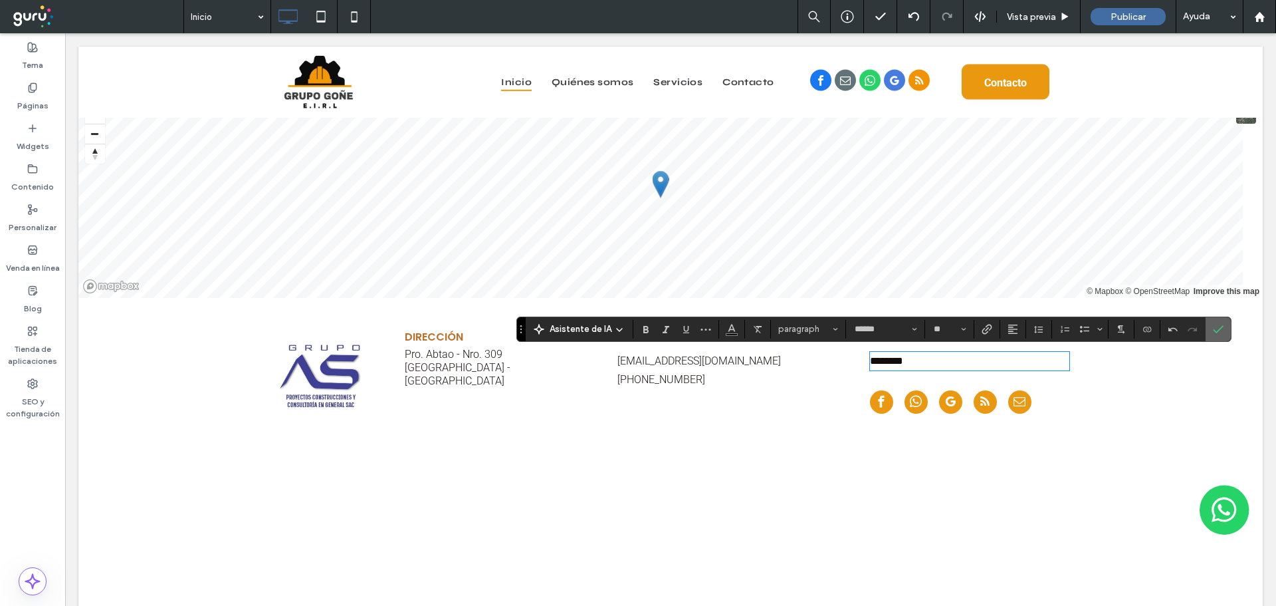
click at [1213, 328] on icon "Confirmar" at bounding box center [1218, 329] width 11 height 11
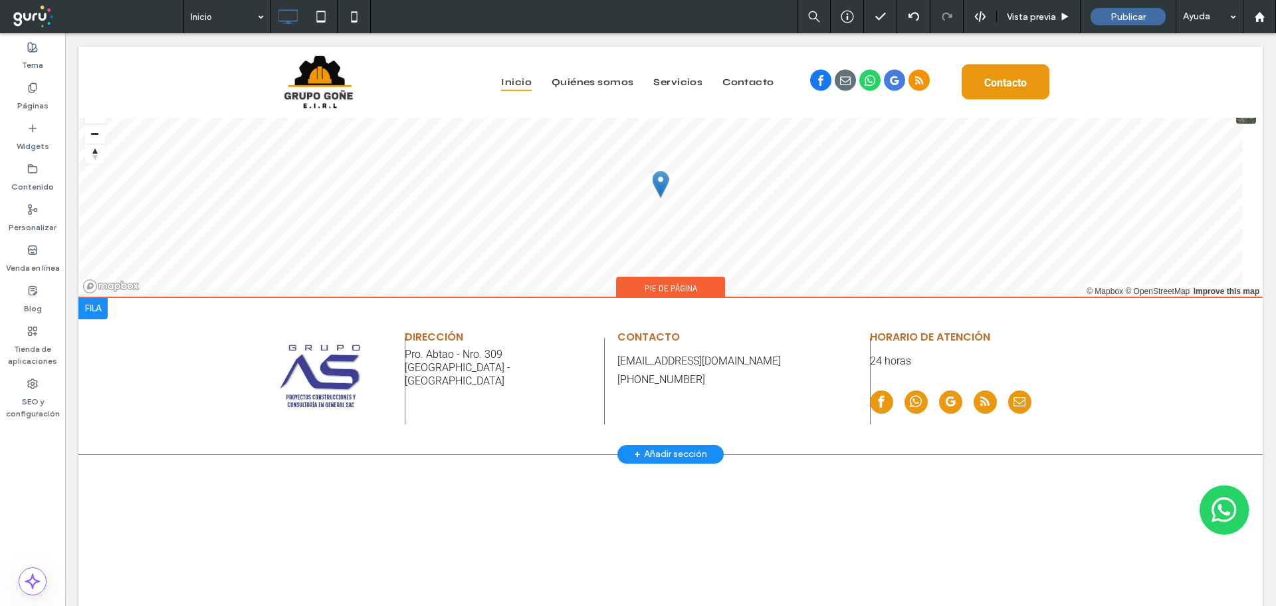
click at [667, 451] on div "+ Añadir sección" at bounding box center [670, 454] width 73 height 15
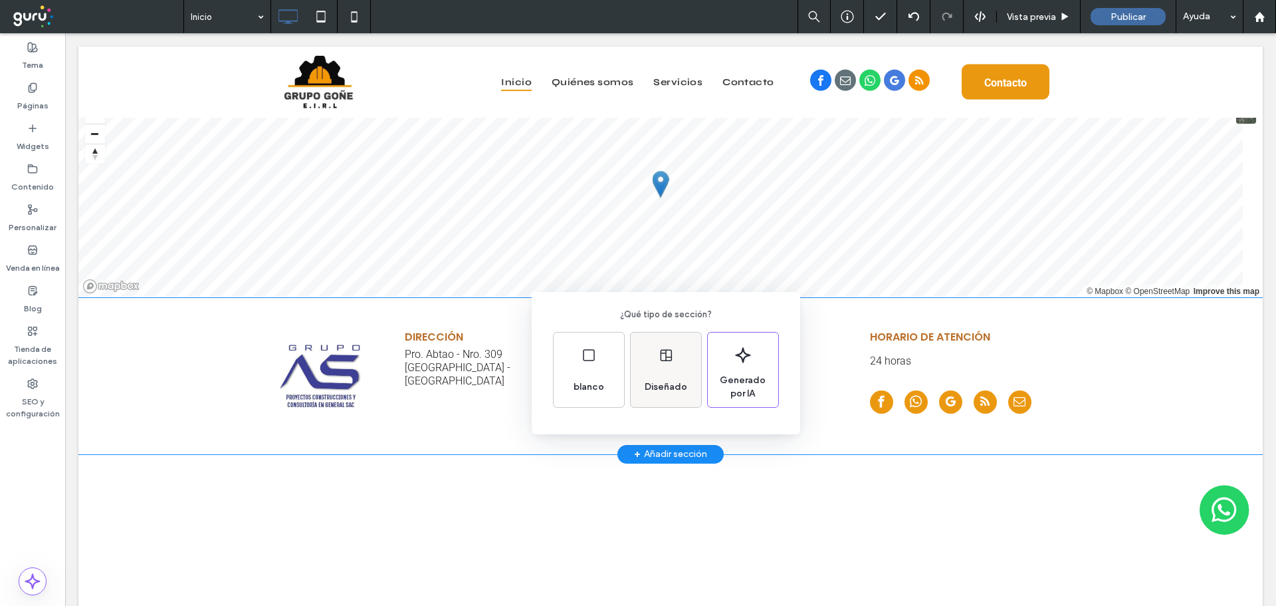
click at [671, 388] on span "Diseñado" at bounding box center [665, 386] width 53 height 13
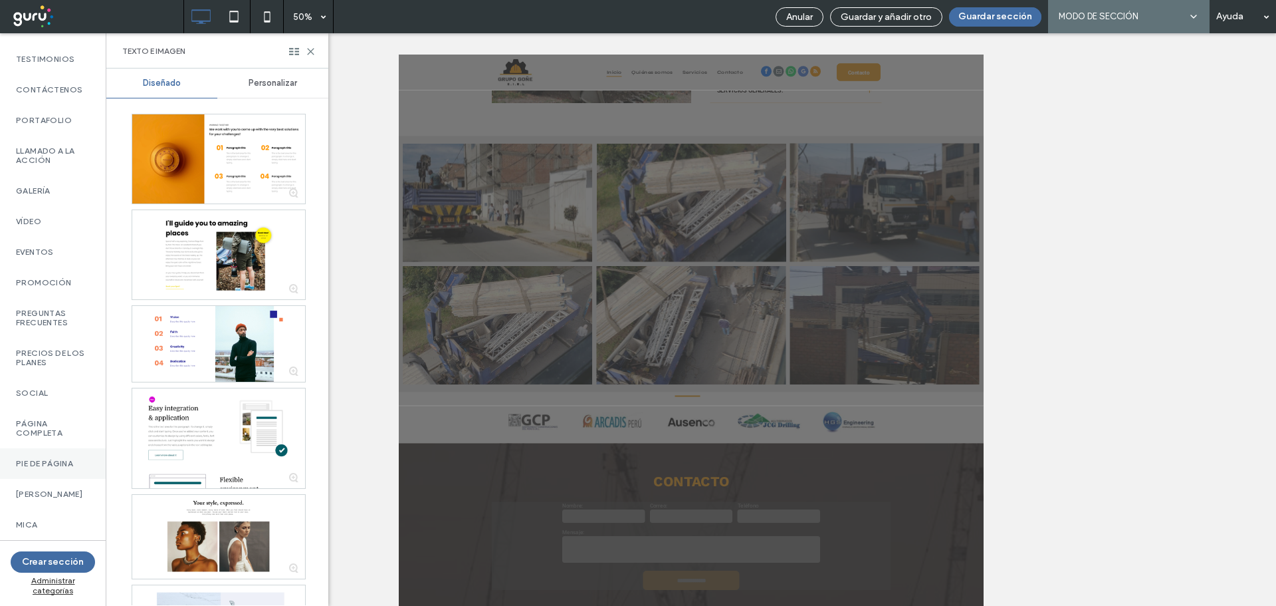
scroll to position [465, 0]
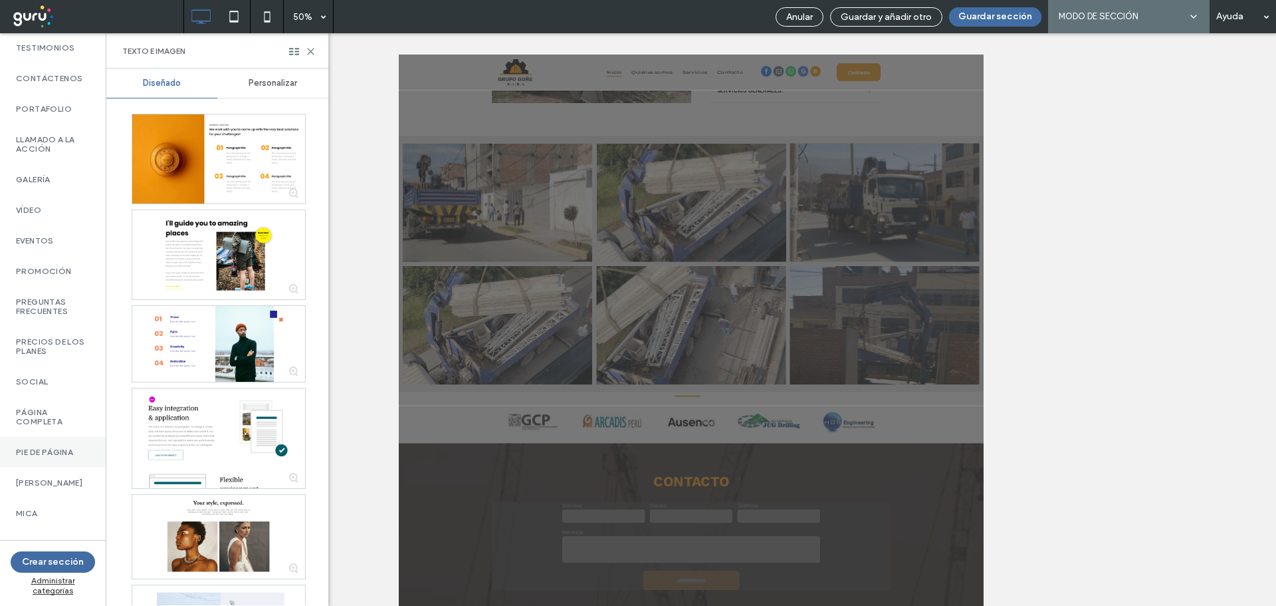
click at [67, 458] on div "Pie de página" at bounding box center [53, 452] width 106 height 31
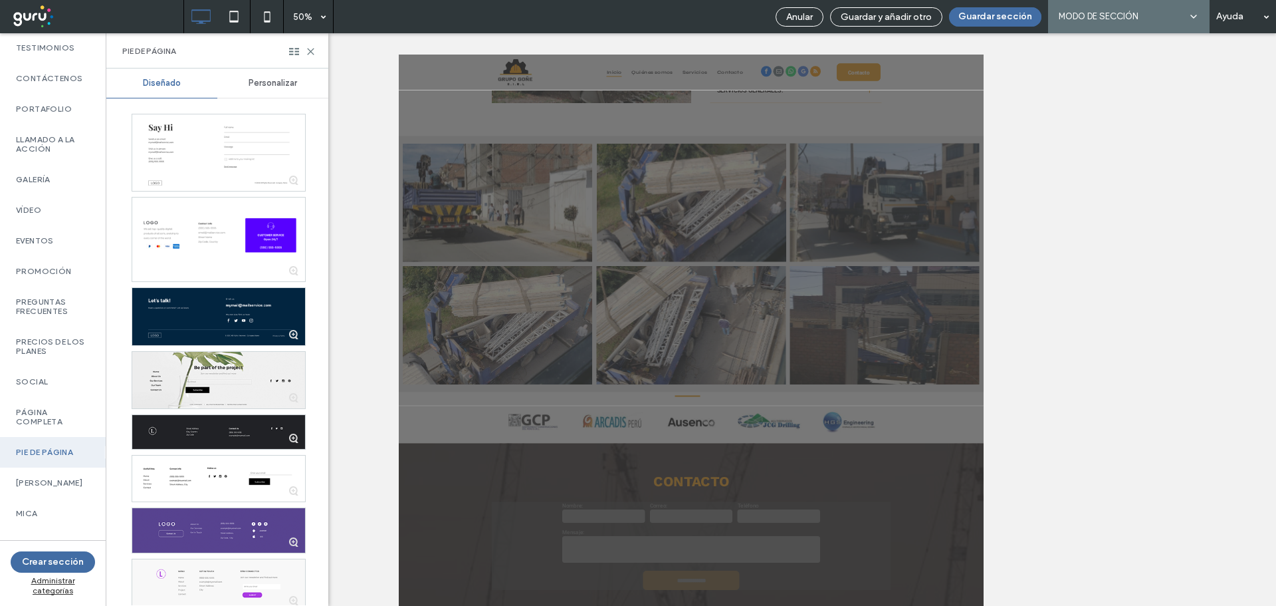
click at [279, 88] on span "Personalizar" at bounding box center [273, 83] width 49 height 11
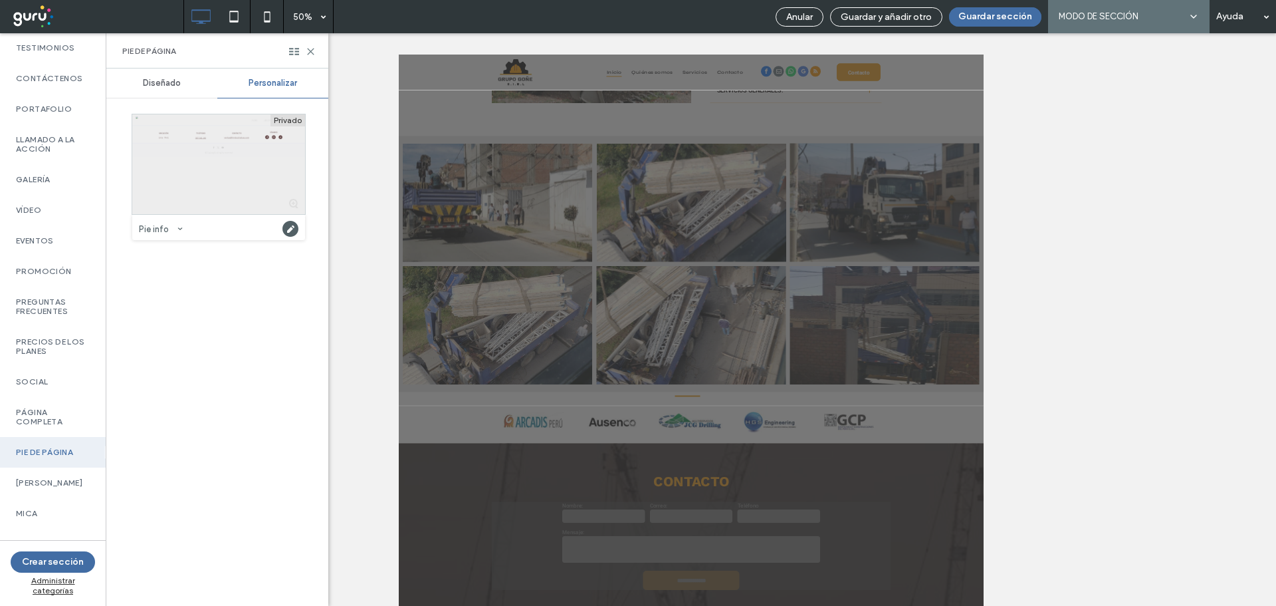
click at [247, 190] on div at bounding box center [218, 164] width 173 height 100
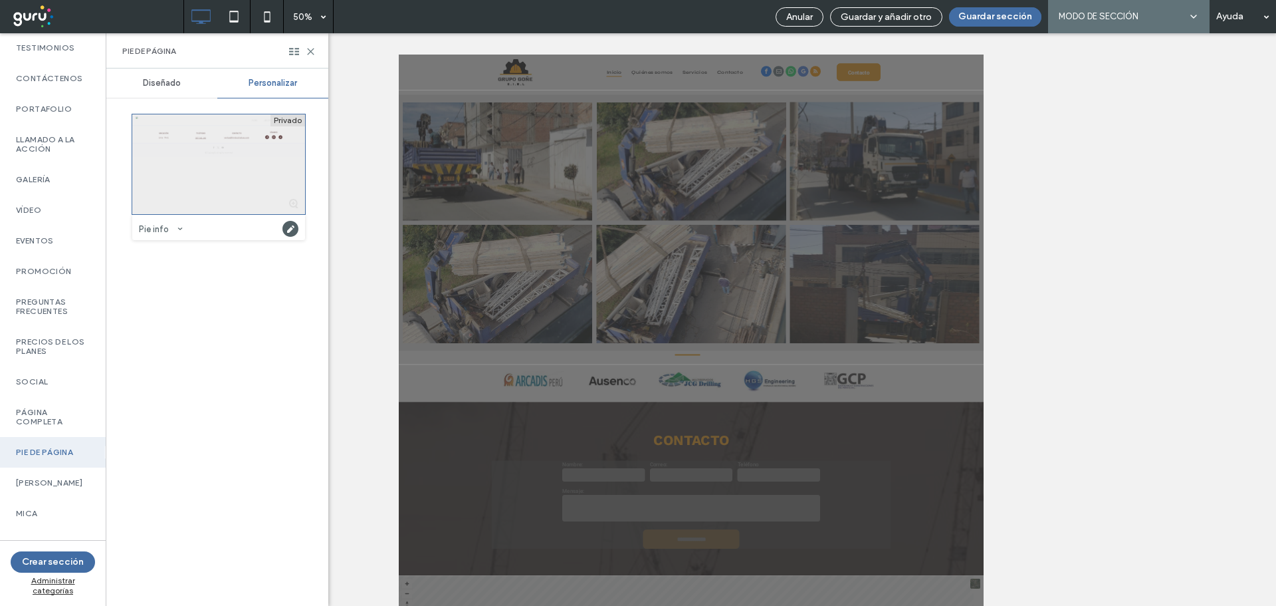
scroll to position [1898, 0]
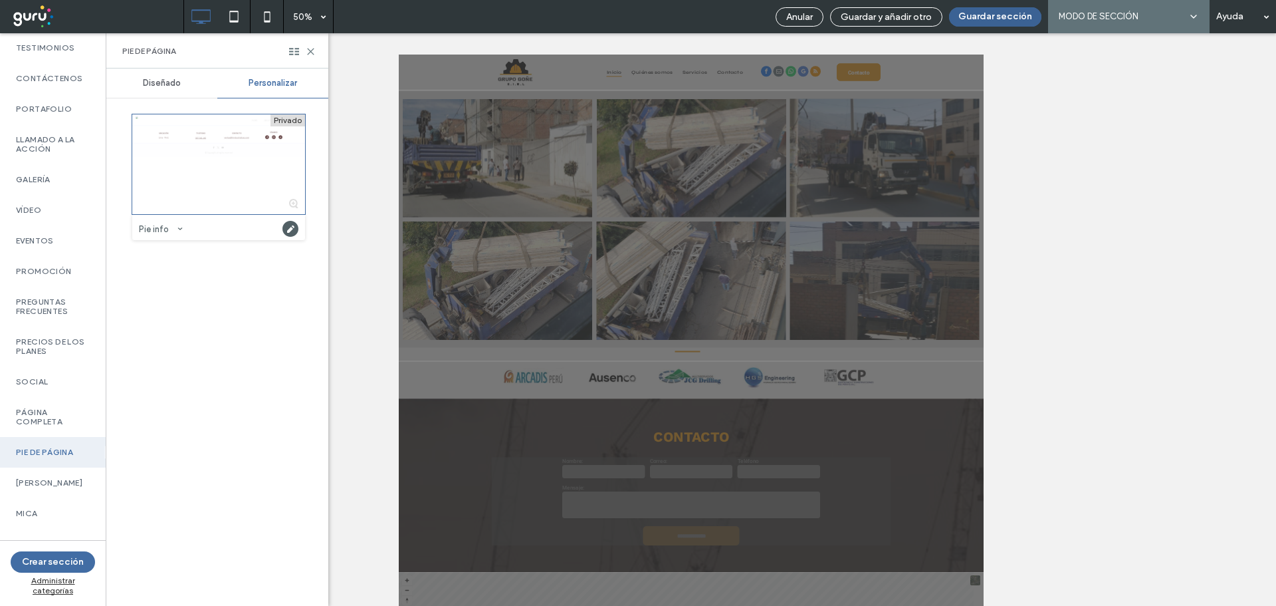
click at [1004, 13] on button "Guardar sección" at bounding box center [995, 16] width 92 height 19
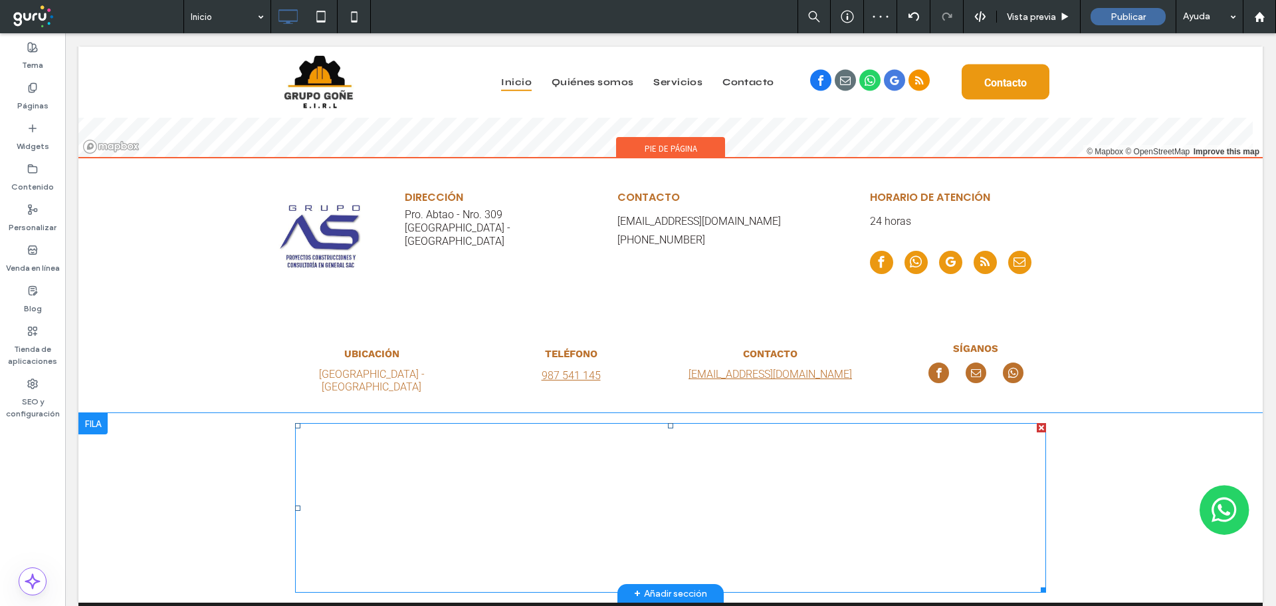
scroll to position [2945, 0]
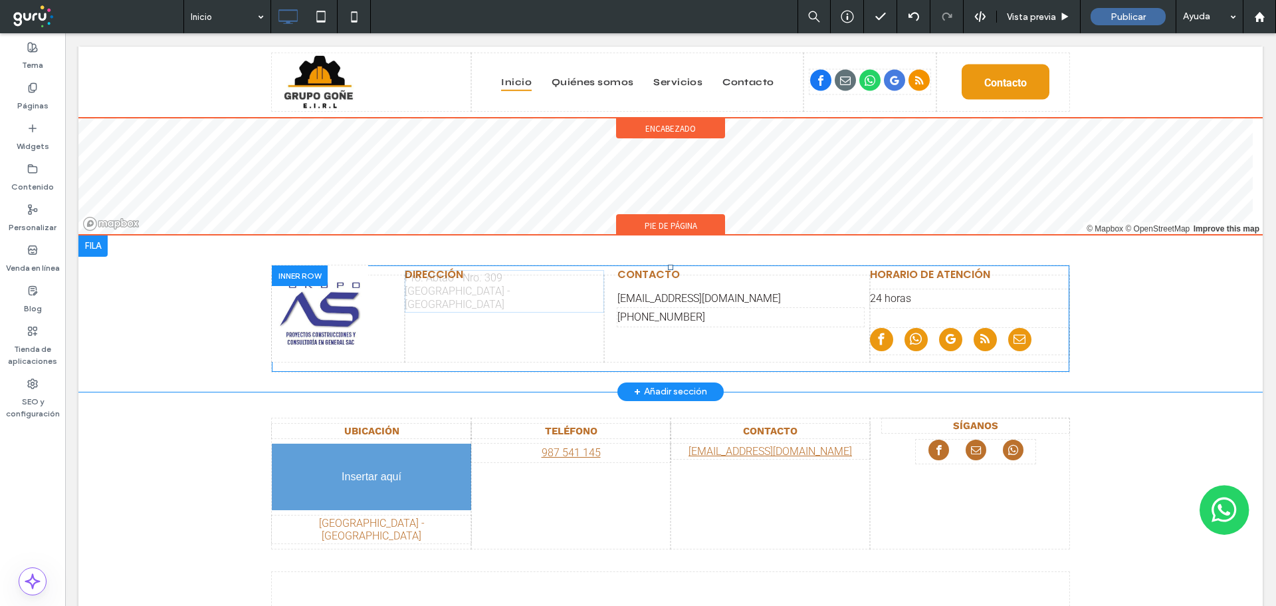
drag, startPoint x: 509, startPoint y: 291, endPoint x: 380, endPoint y: 471, distance: 221.5
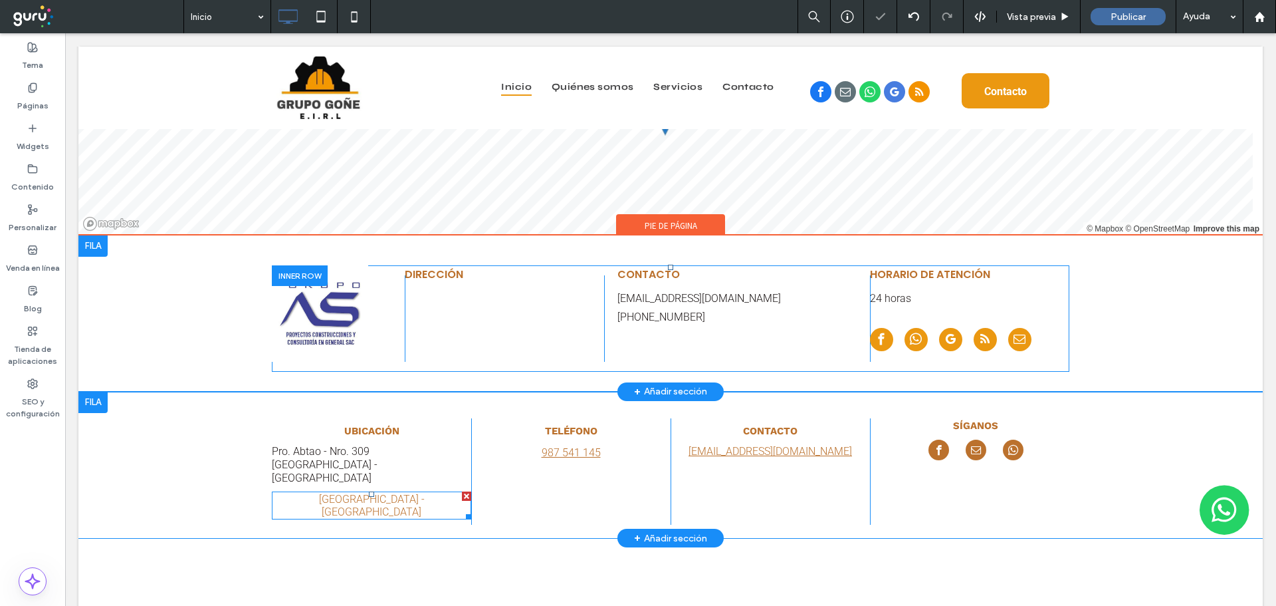
drag, startPoint x: 461, startPoint y: 469, endPoint x: 528, endPoint y: 506, distance: 77.4
click at [462, 491] on div at bounding box center [466, 495] width 9 height 9
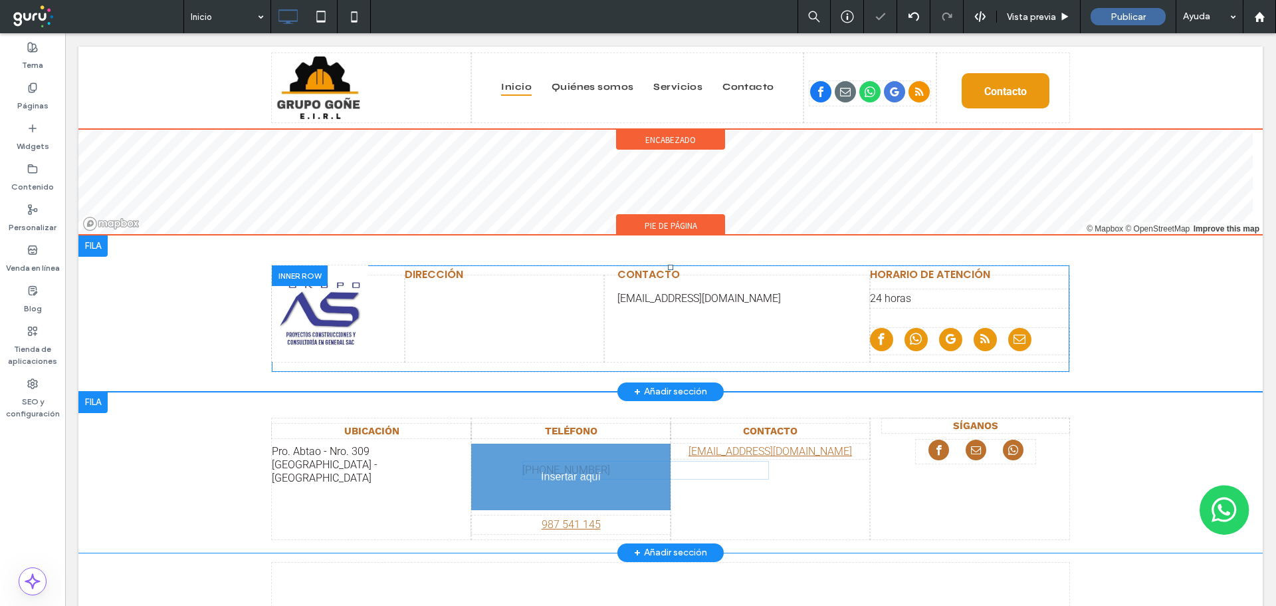
drag, startPoint x: 671, startPoint y: 312, endPoint x: 653, endPoint y: 510, distance: 198.2
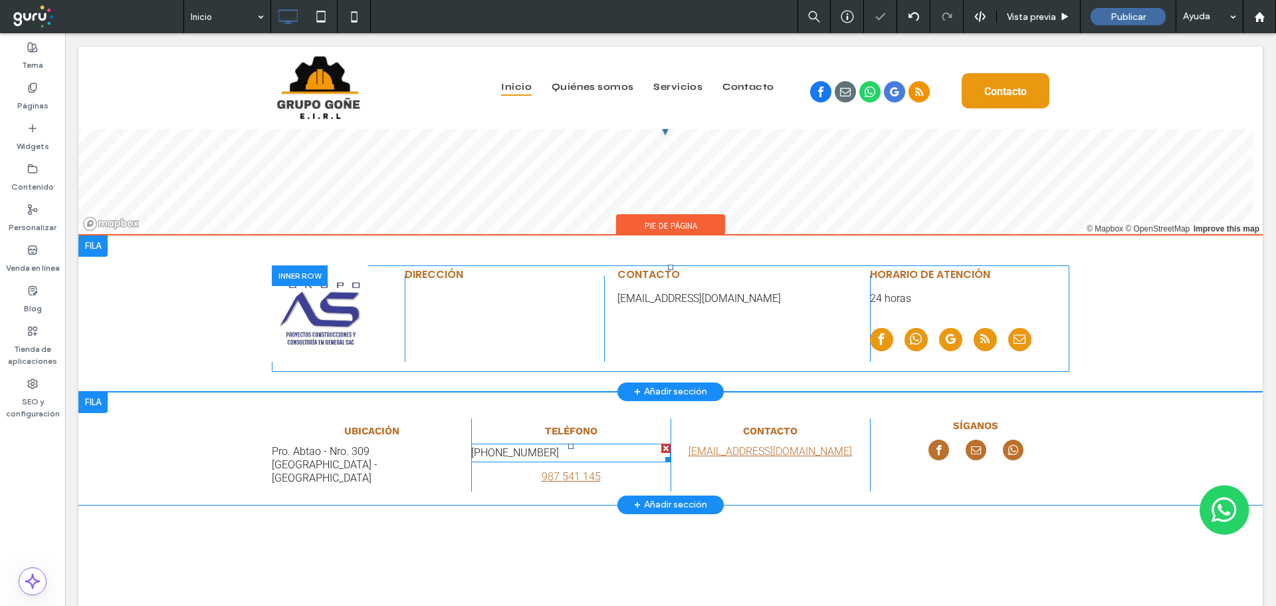
click at [527, 455] on link "[PHONE_NUMBER]" at bounding box center [515, 452] width 88 height 13
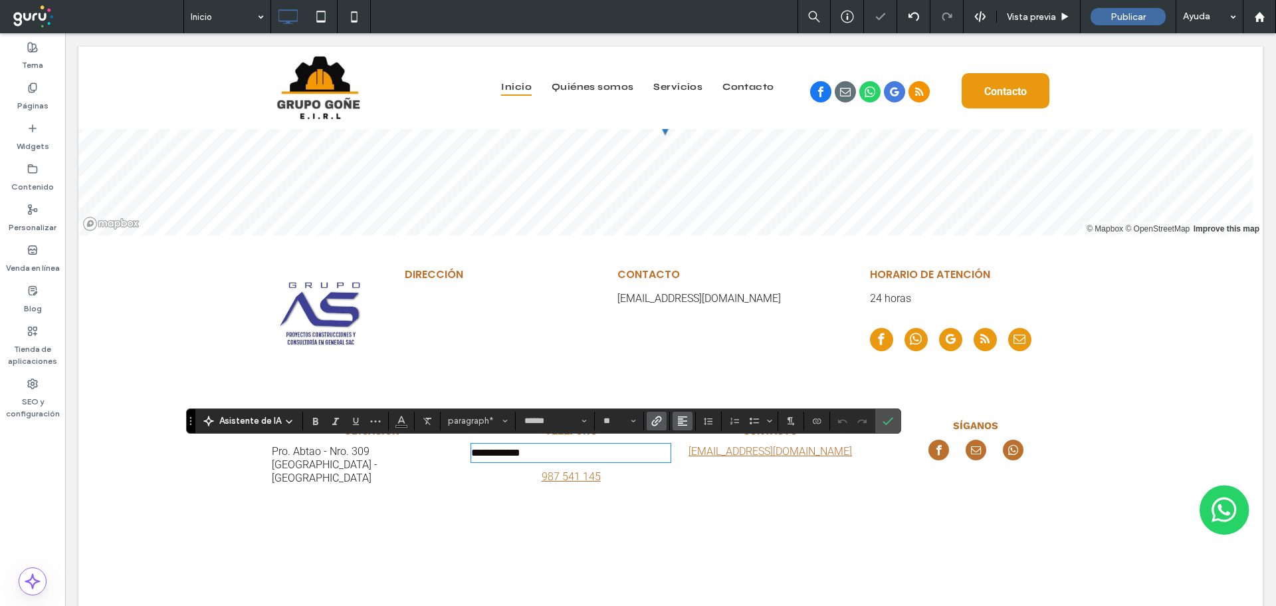
click at [682, 419] on icon "Alineación" at bounding box center [682, 420] width 11 height 11
click at [695, 355] on icon "ui.textEditor.alignment.center" at bounding box center [692, 360] width 11 height 11
click at [891, 422] on icon "Confirmar" at bounding box center [888, 420] width 11 height 11
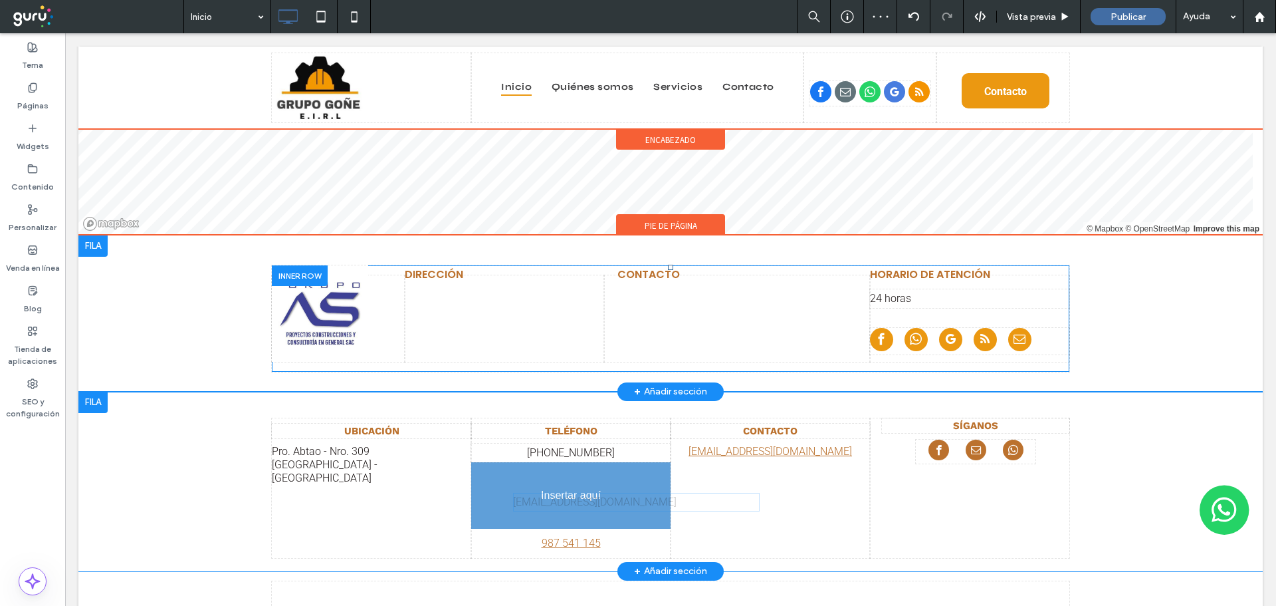
drag, startPoint x: 676, startPoint y: 293, endPoint x: 661, endPoint y: 529, distance: 236.5
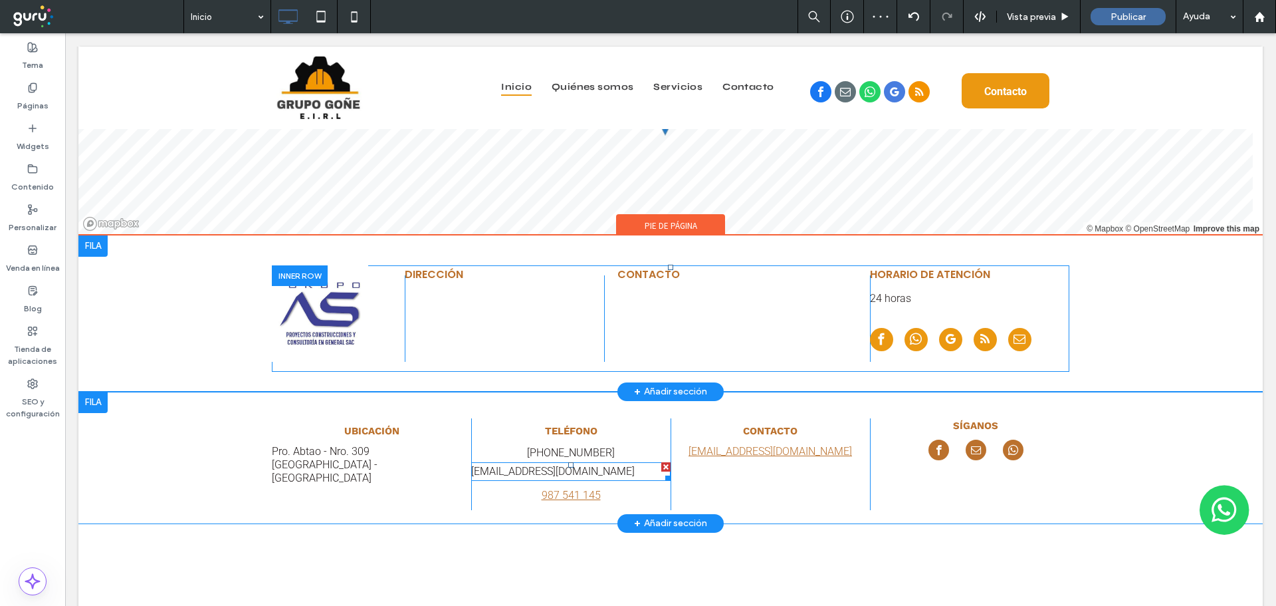
click at [578, 472] on link "[EMAIL_ADDRESS][DOMAIN_NAME]" at bounding box center [553, 471] width 164 height 13
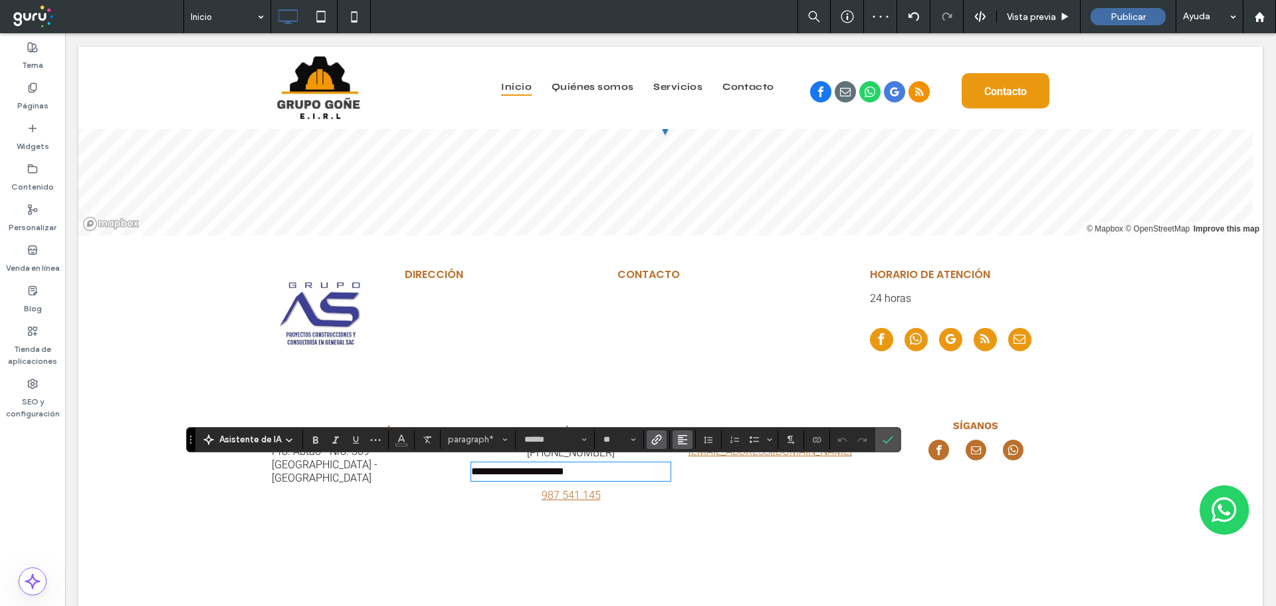
click at [677, 439] on icon "Alineación" at bounding box center [682, 439] width 11 height 11
click at [697, 374] on icon "ui.textEditor.alignment.center" at bounding box center [692, 379] width 11 height 11
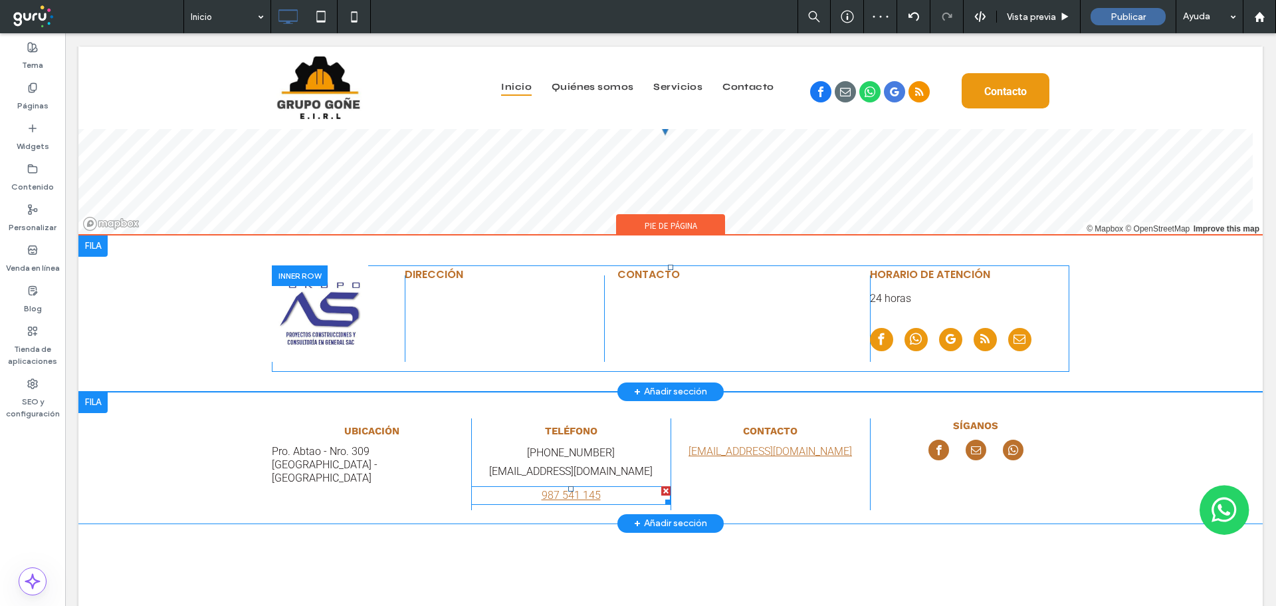
click at [661, 487] on div at bounding box center [665, 490] width 9 height 9
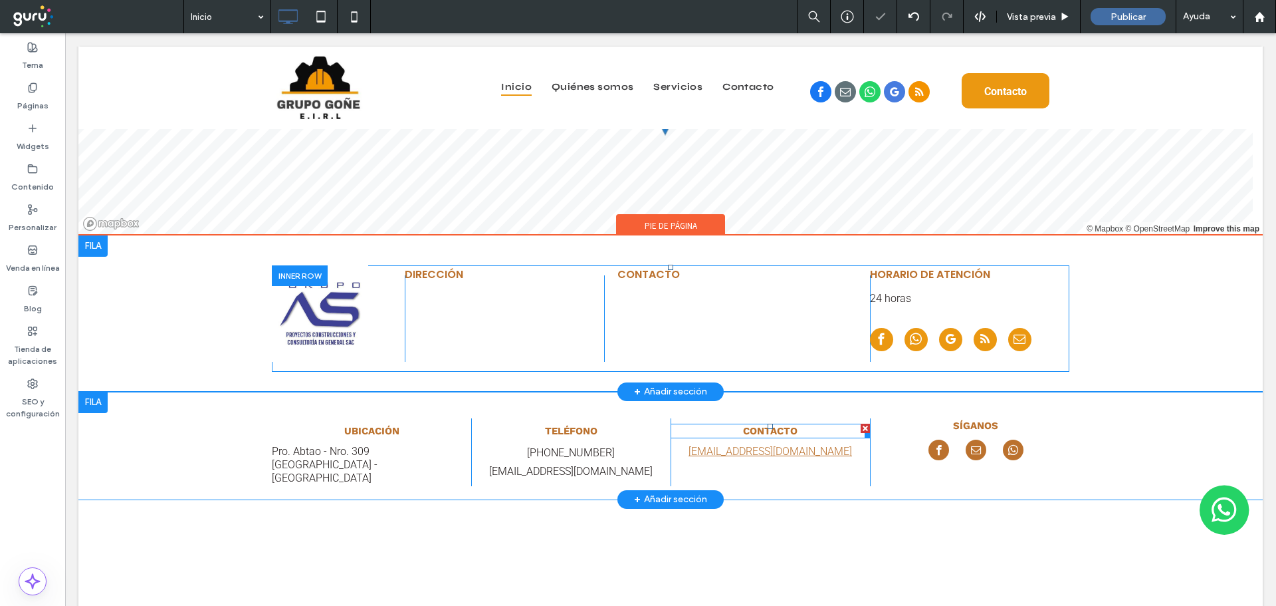
click at [795, 432] on h5 "CONTACTO" at bounding box center [770, 431] width 199 height 12
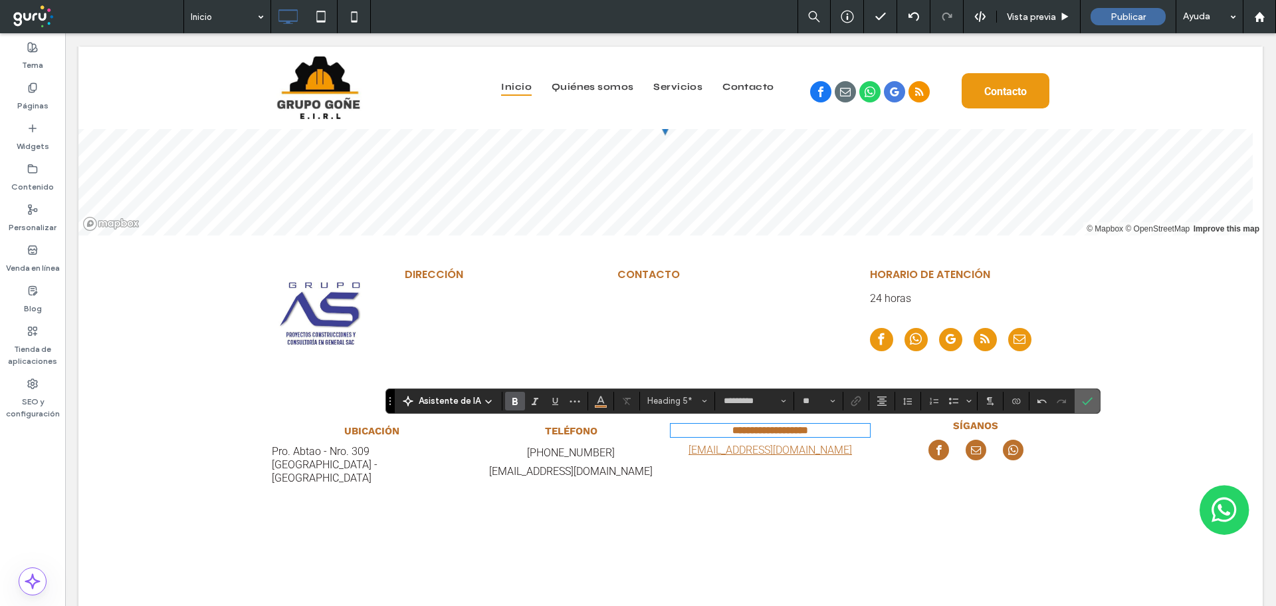
click at [1093, 405] on label "Confirmar" at bounding box center [1088, 401] width 20 height 24
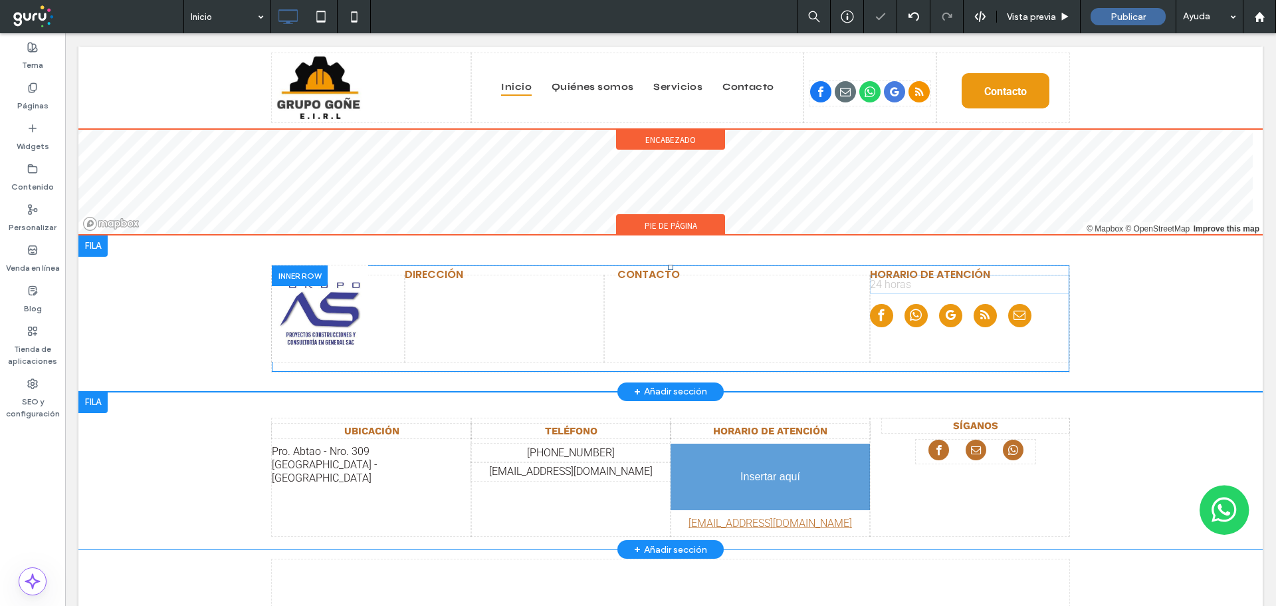
drag, startPoint x: 900, startPoint y: 302, endPoint x: 856, endPoint y: 521, distance: 223.8
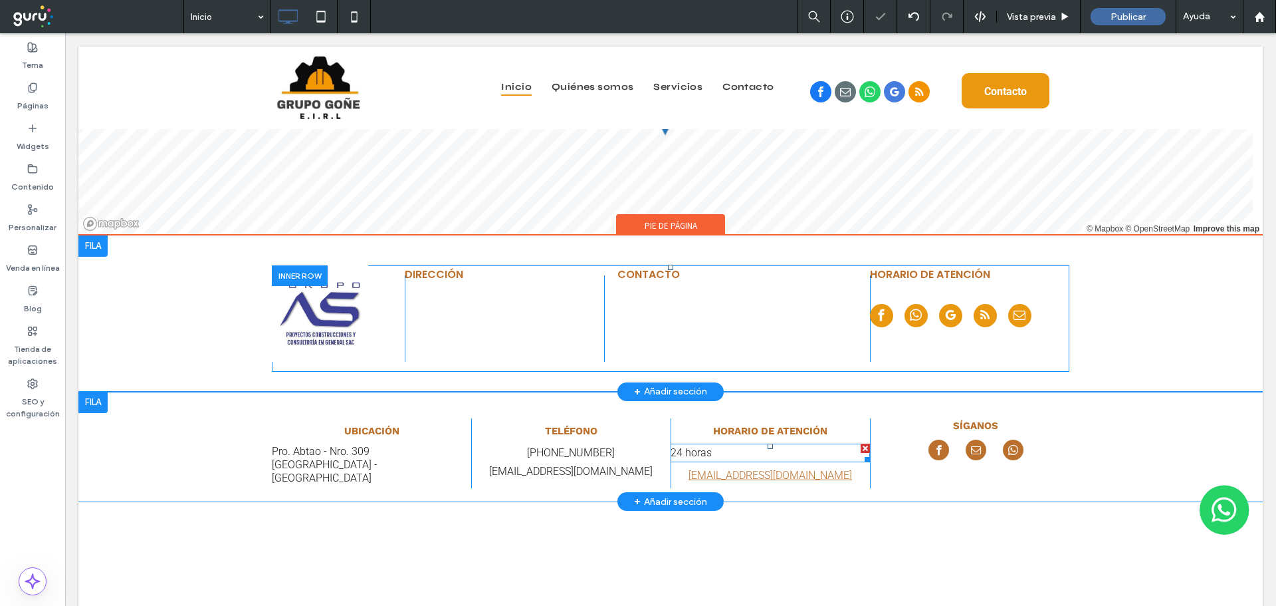
click at [721, 452] on p "24 horas" at bounding box center [770, 453] width 199 height 16
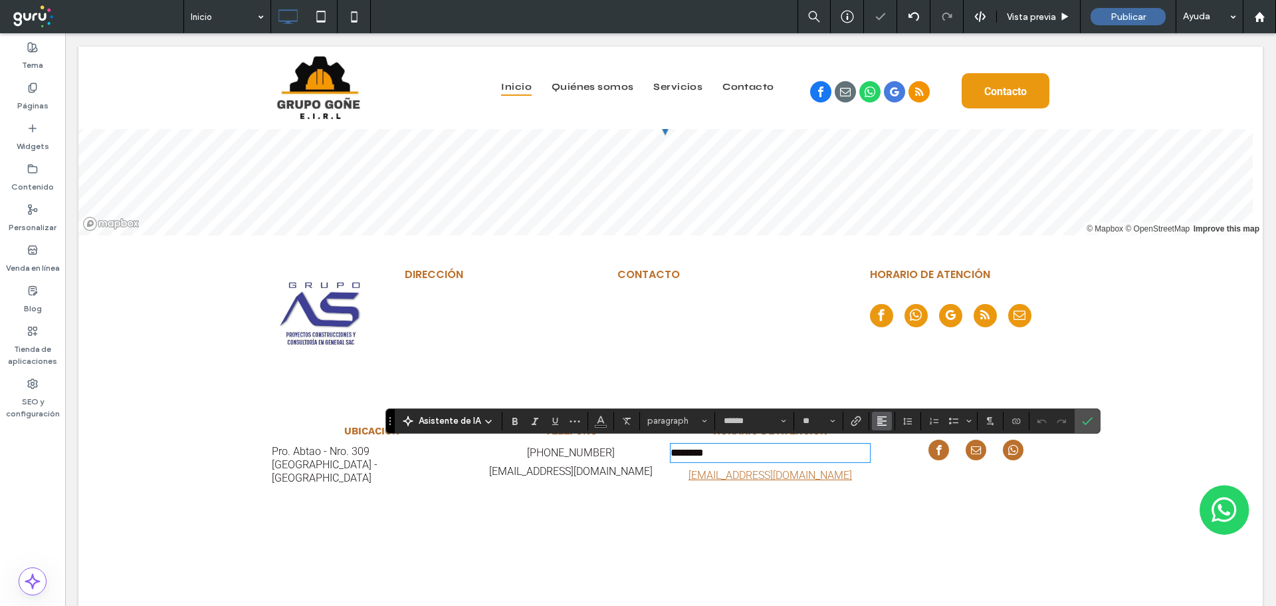
click at [881, 421] on use "Alineación" at bounding box center [881, 420] width 9 height 9
click at [896, 355] on icon "ui.textEditor.alignment.center" at bounding box center [892, 360] width 11 height 11
click at [1084, 417] on icon "Confirmar" at bounding box center [1087, 420] width 11 height 11
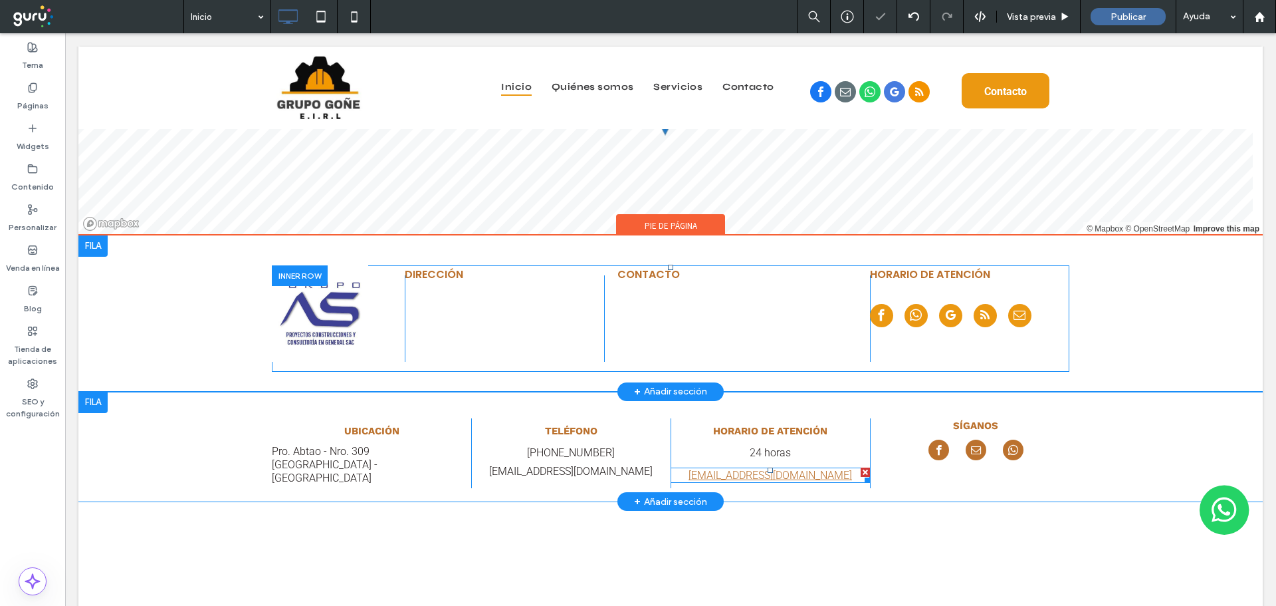
drag, startPoint x: 859, startPoint y: 470, endPoint x: 1043, endPoint y: 505, distance: 187.4
click at [861, 470] on div at bounding box center [865, 471] width 9 height 9
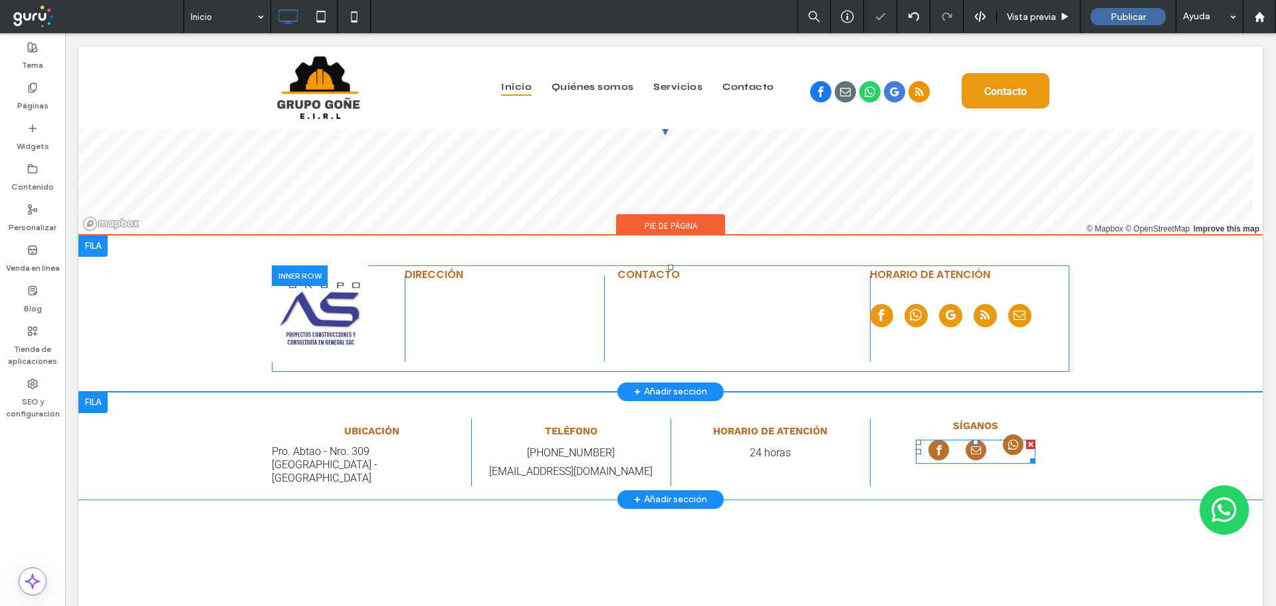
click at [1012, 456] on link "whatsapp" at bounding box center [1013, 451] width 21 height 24
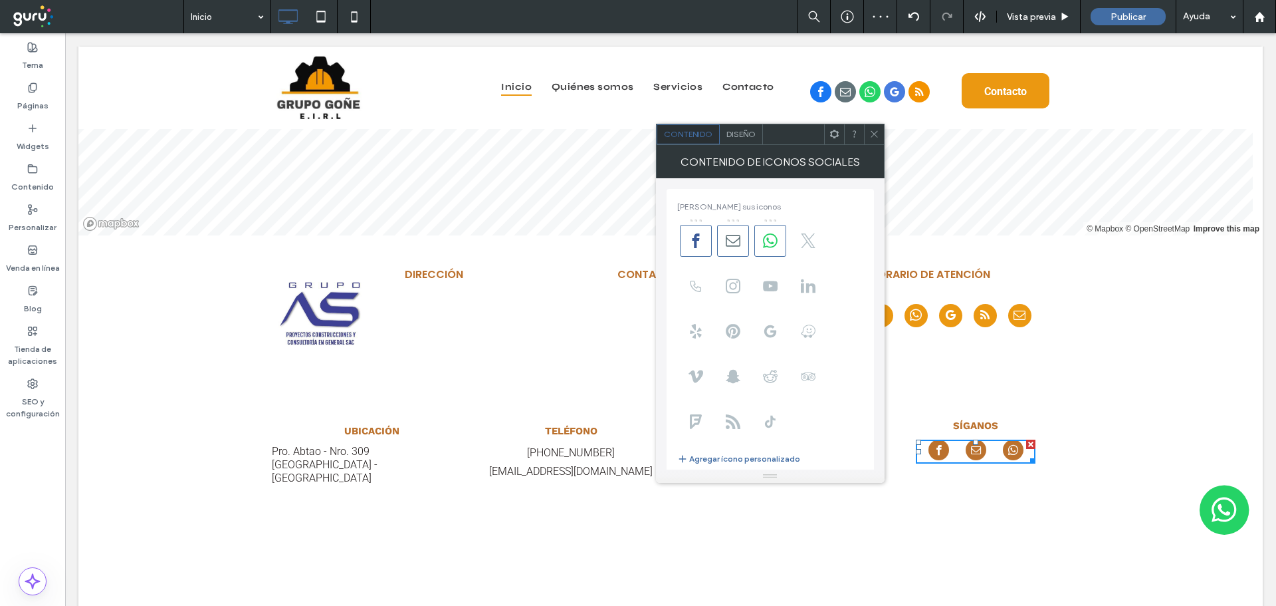
click at [1068, 439] on div "UBICACIÓN Pro. Abtao - Nro. 309 Huánuco - [GEOGRAPHIC_DATA] Click To Paste TELÉ…" at bounding box center [670, 446] width 1185 height 108
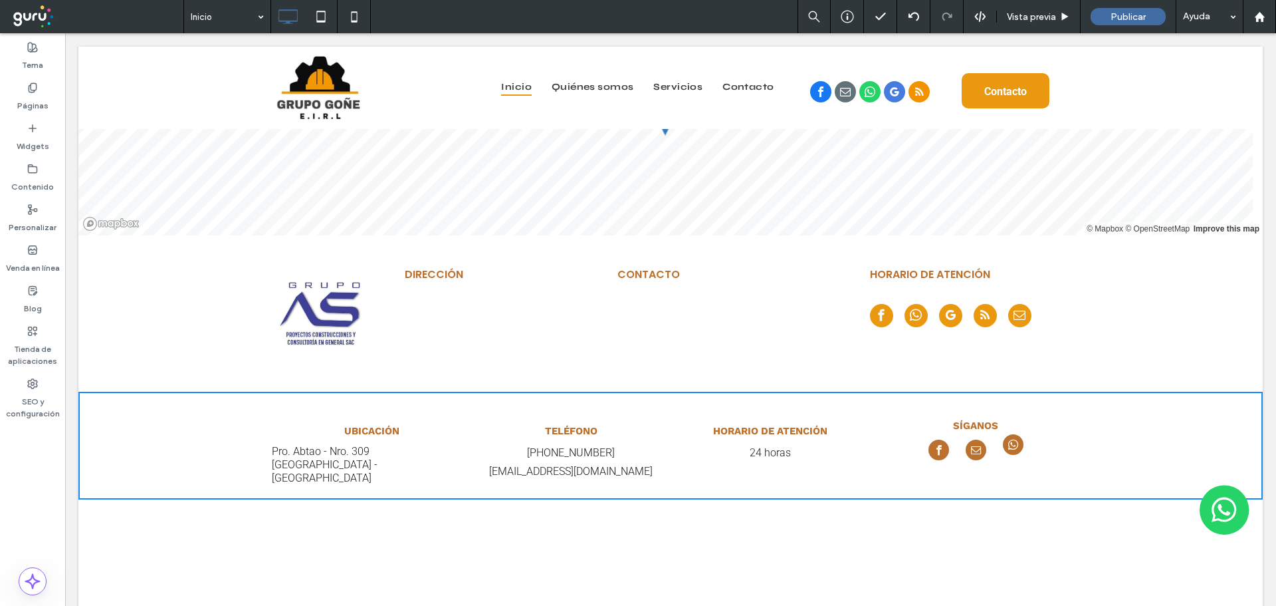
click at [1010, 453] on span "whatsapp" at bounding box center [1013, 444] width 21 height 21
click at [958, 530] on div at bounding box center [670, 594] width 751 height 170
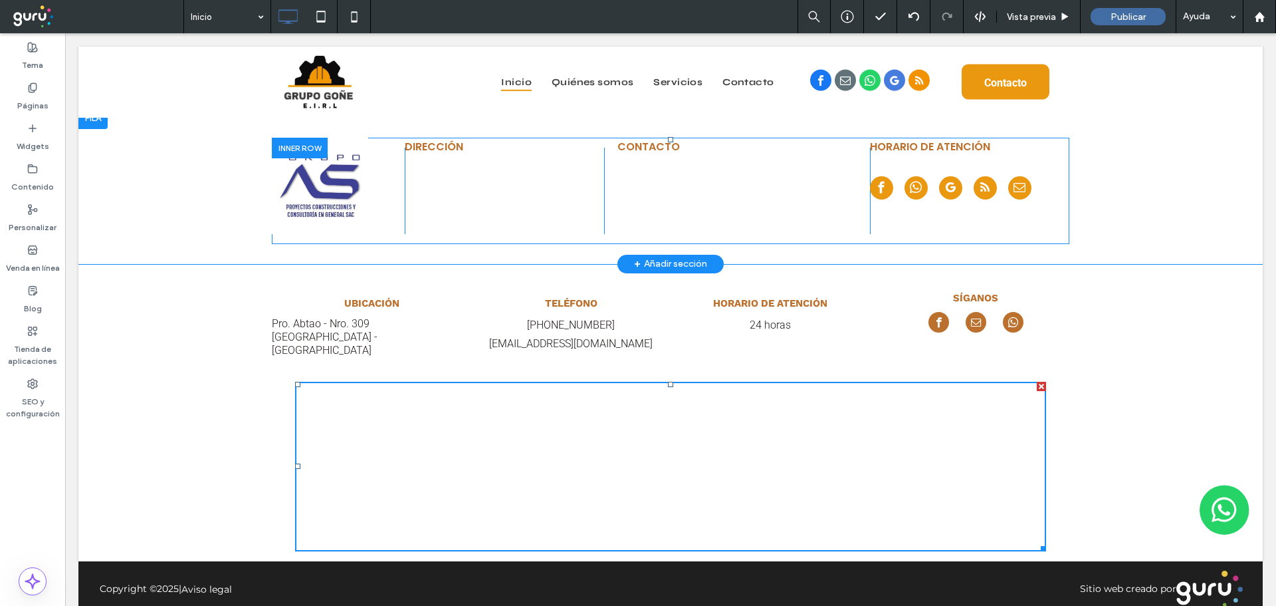
scroll to position [3078, 0]
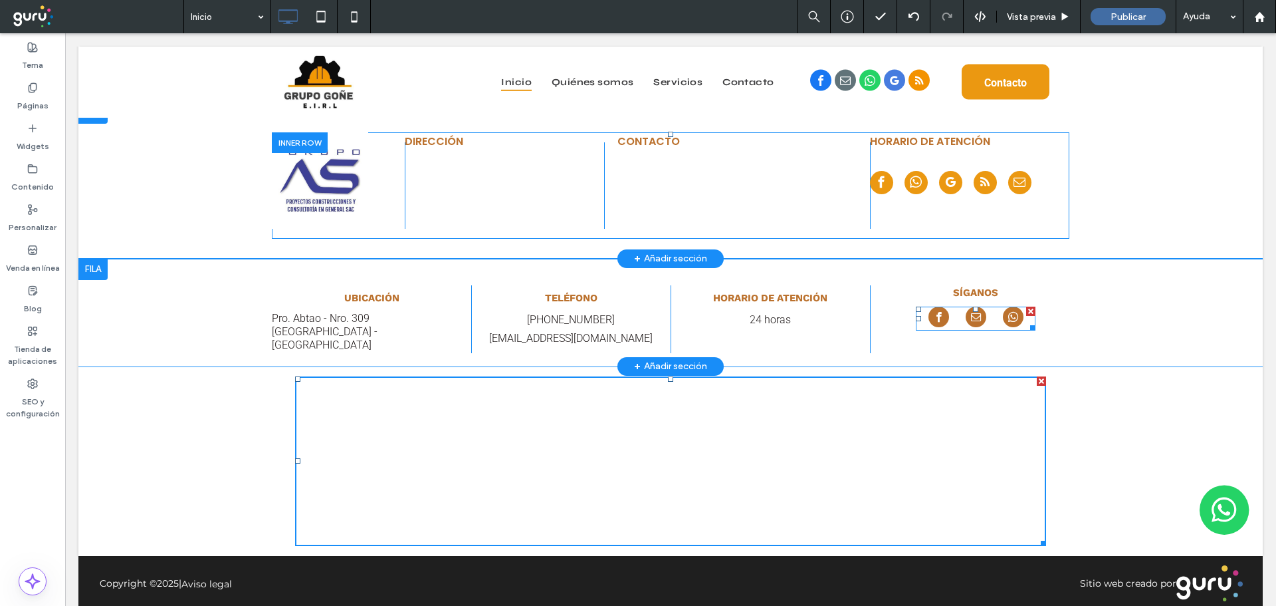
click at [966, 324] on link "email" at bounding box center [976, 318] width 21 height 24
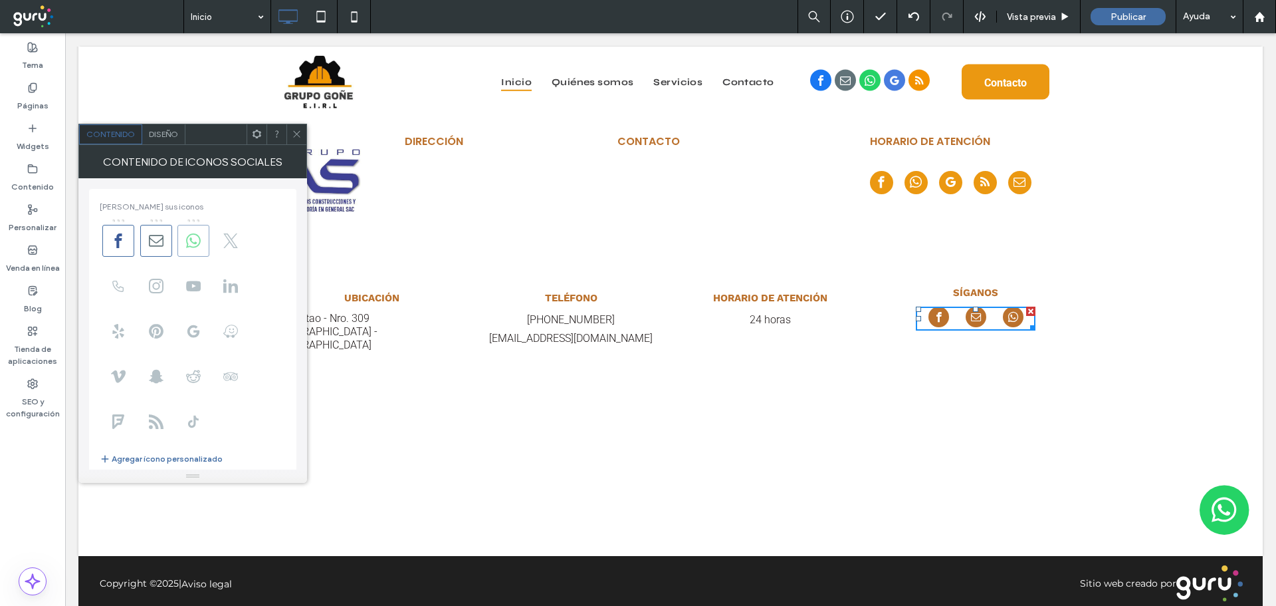
drag, startPoint x: 193, startPoint y: 244, endPoint x: 171, endPoint y: 244, distance: 22.6
click at [193, 244] on icon at bounding box center [193, 240] width 15 height 15
click at [160, 245] on icon at bounding box center [156, 240] width 15 height 15
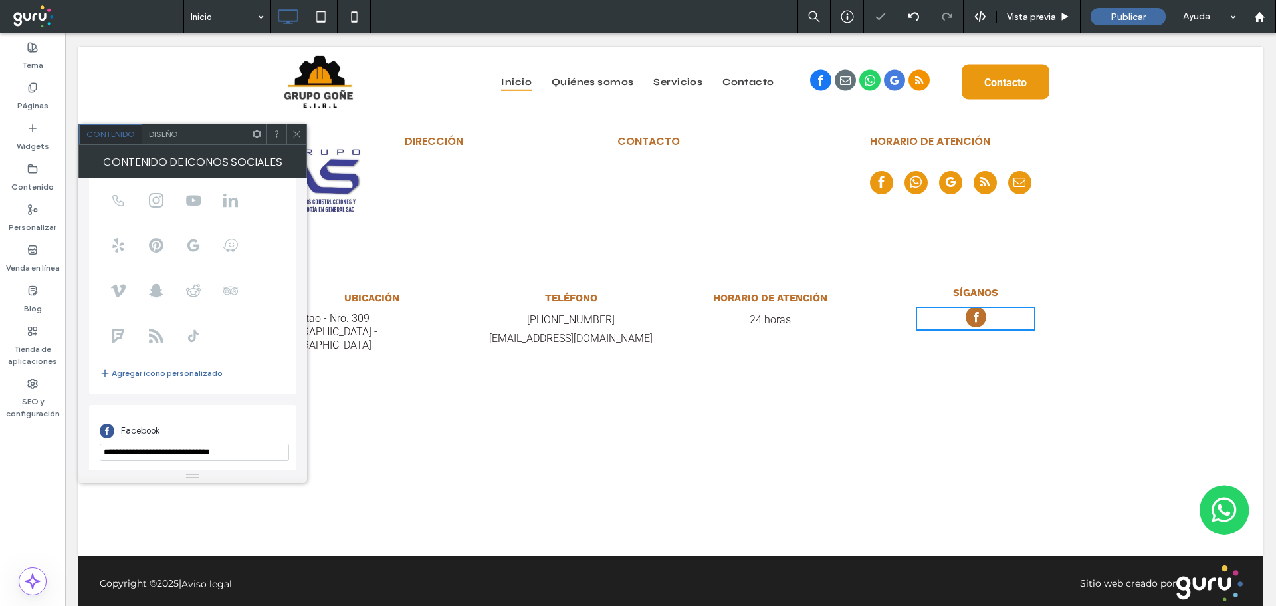
scroll to position [91, 0]
click at [261, 445] on input "**********" at bounding box center [194, 447] width 189 height 17
paste input "**********"
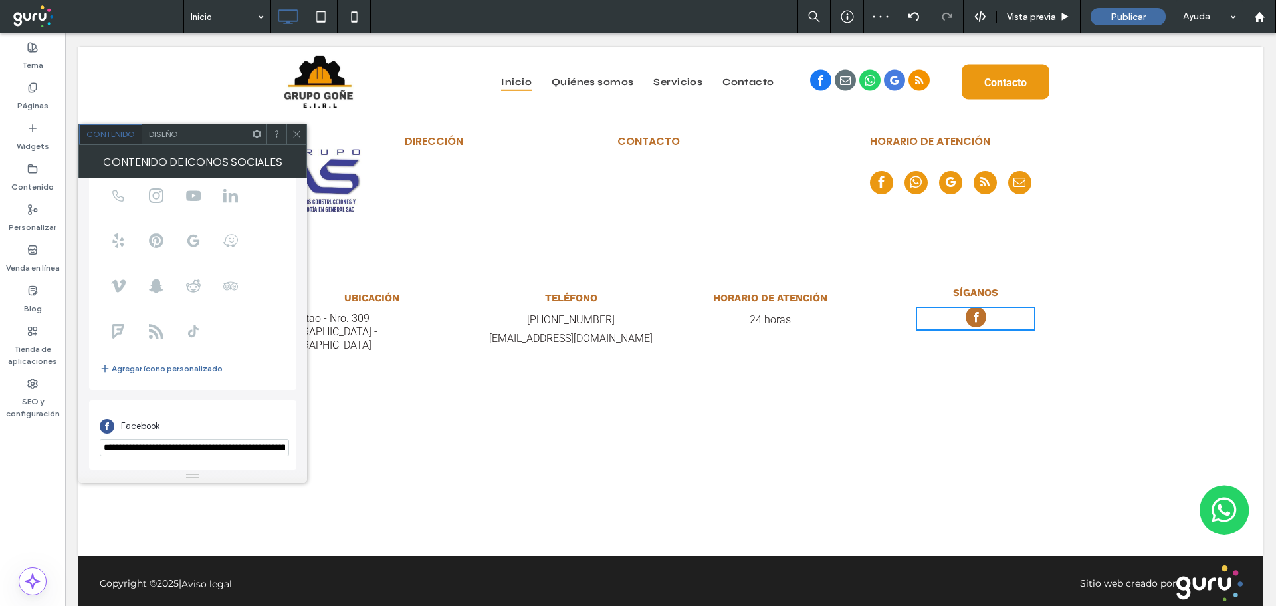
scroll to position [0, 134]
type input "**********"
click at [276, 417] on div "Facebook" at bounding box center [193, 425] width 186 height 25
click at [296, 134] on use at bounding box center [296, 134] width 7 height 7
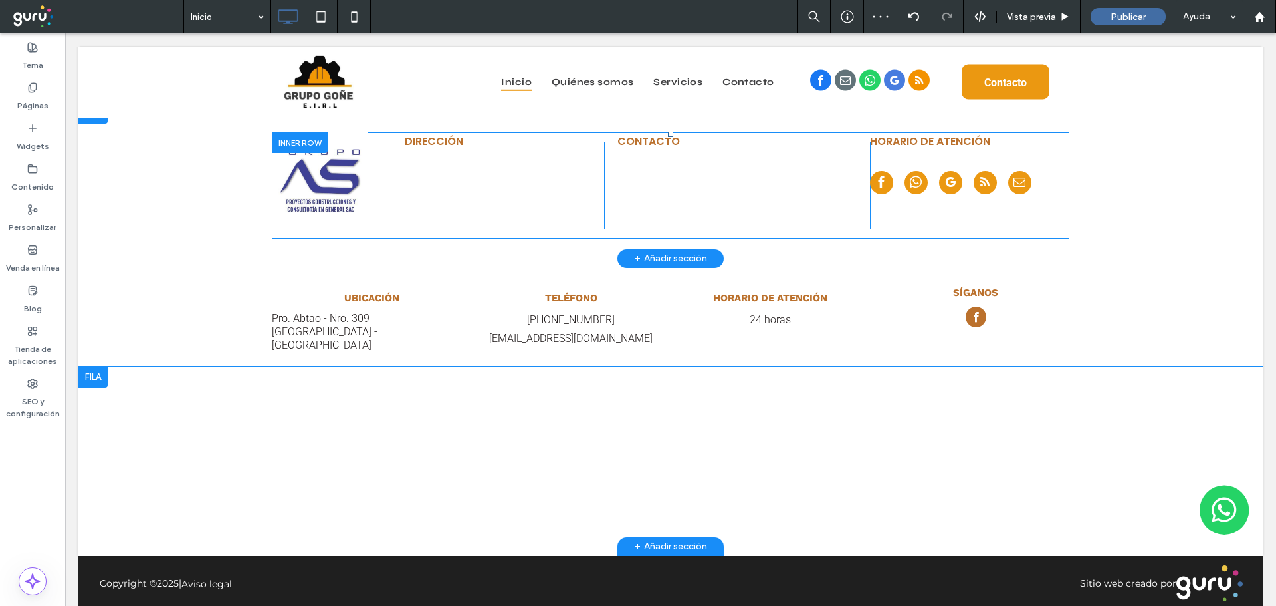
scroll to position [2945, 0]
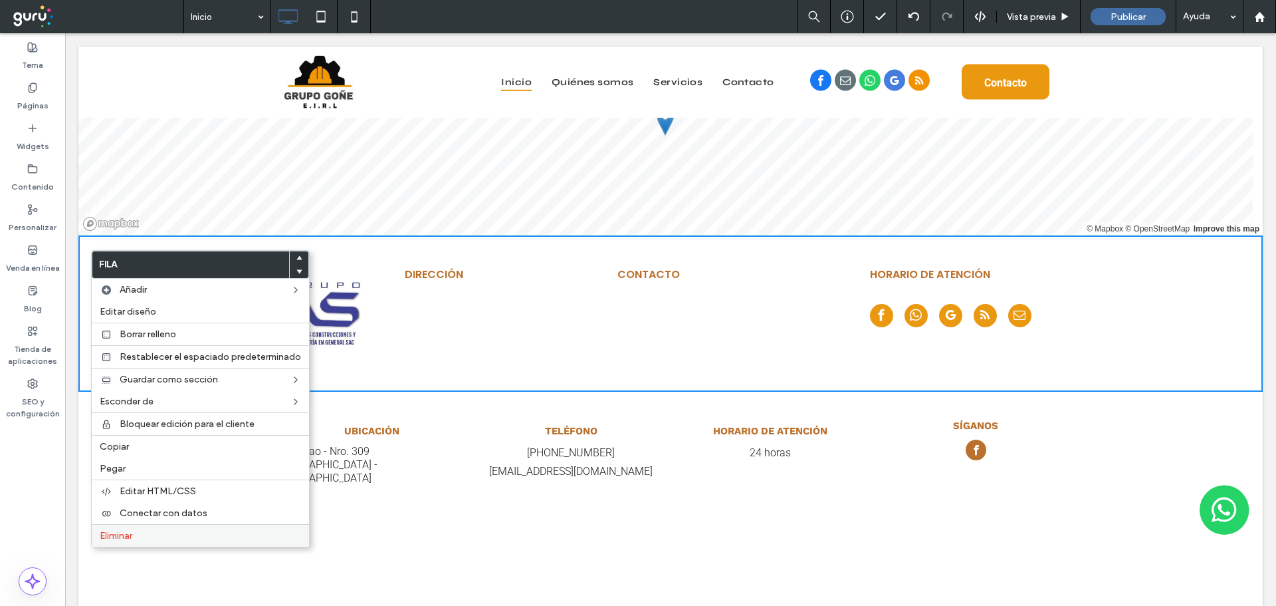
click at [122, 544] on div "Eliminar" at bounding box center [200, 535] width 217 height 23
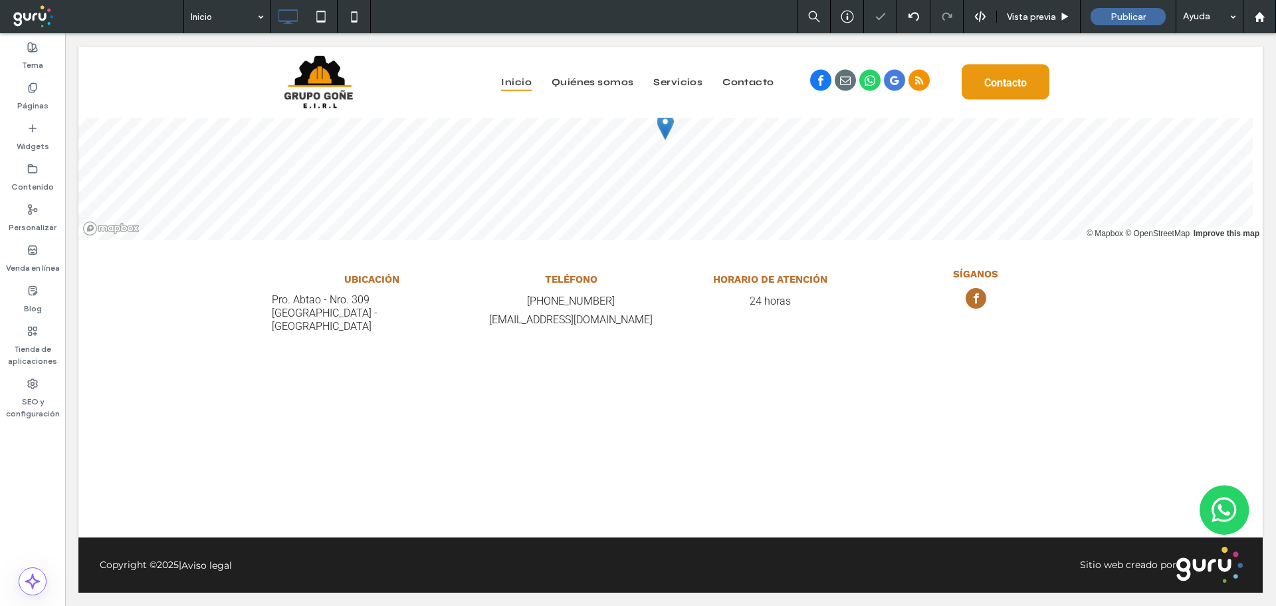
scroll to position [2935, 0]
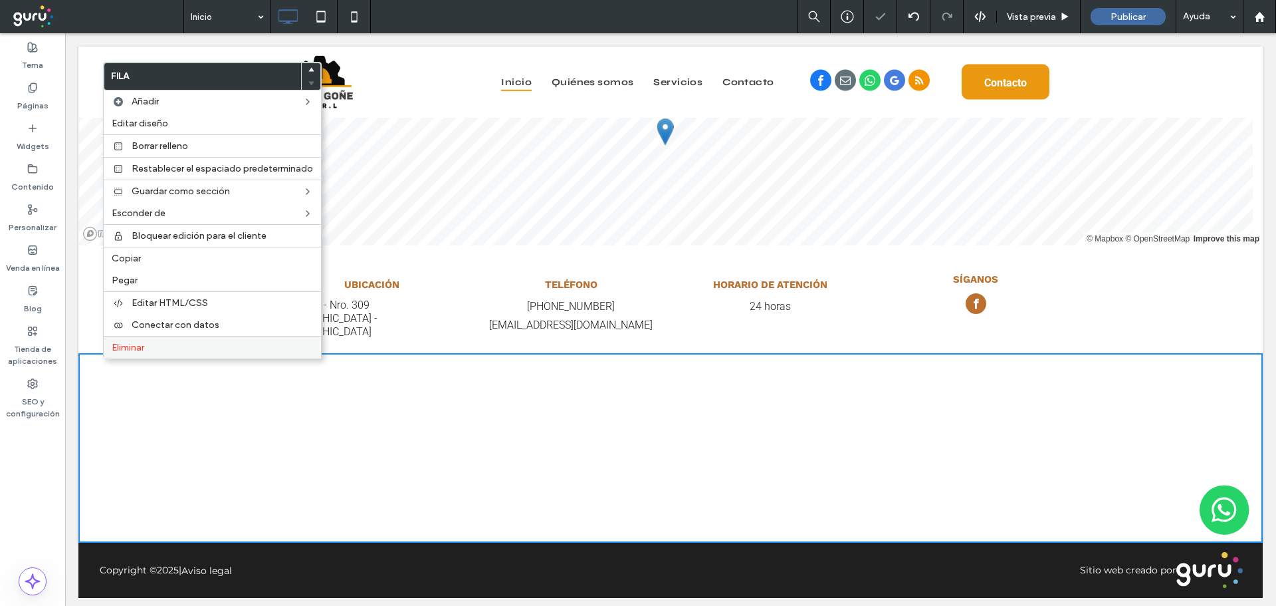
click at [160, 350] on label "Eliminar" at bounding box center [212, 347] width 201 height 11
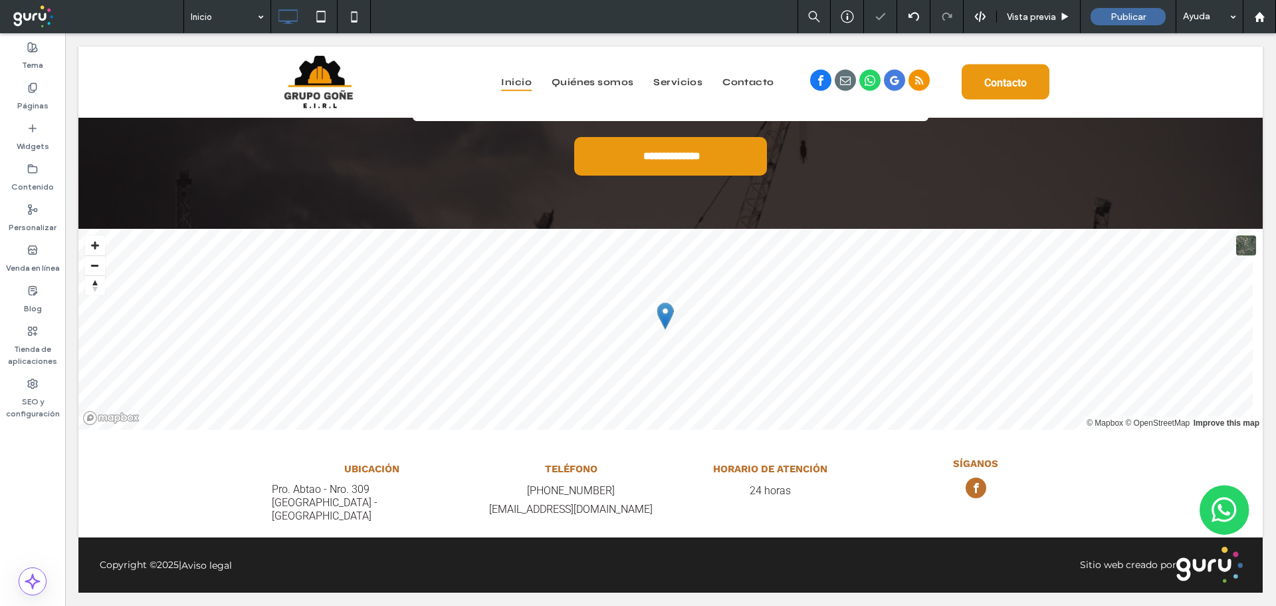
scroll to position [2745, 0]
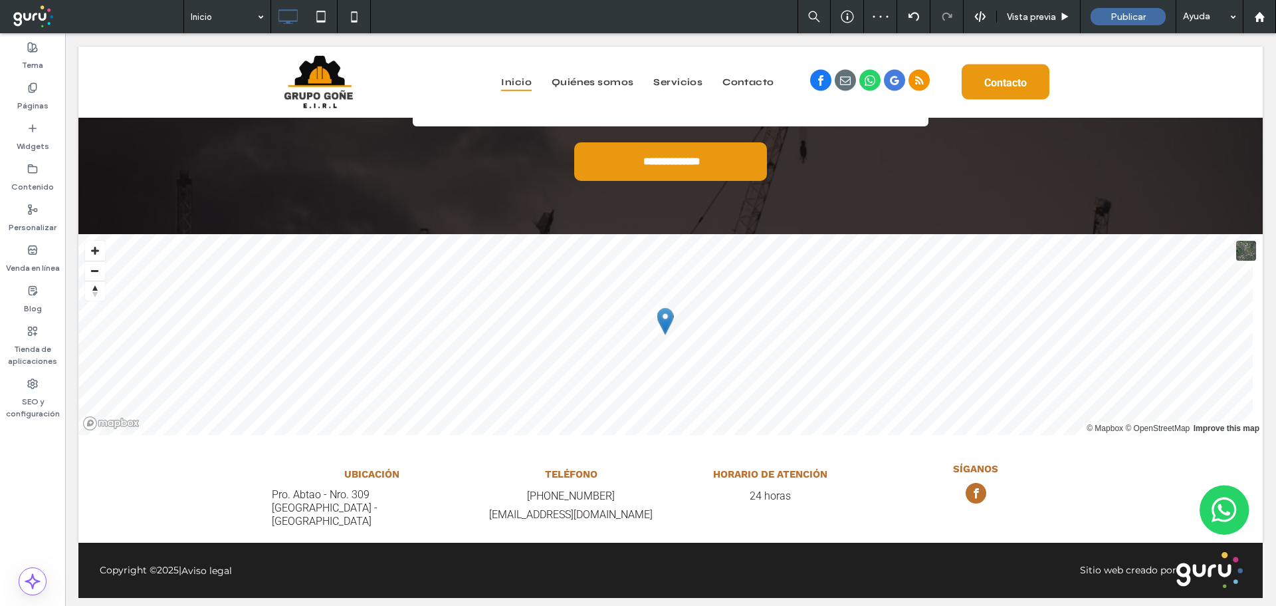
drag, startPoint x: 1266, startPoint y: 526, endPoint x: 1262, endPoint y: 445, distance: 81.2
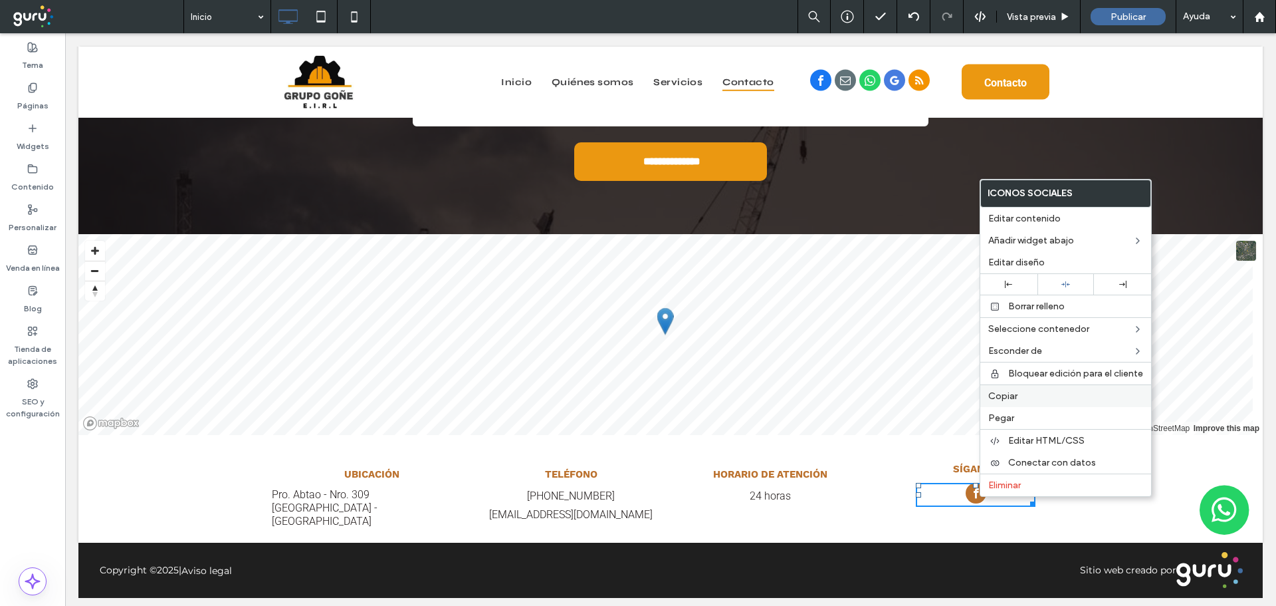
click at [1020, 396] on label "Copiar" at bounding box center [1065, 395] width 155 height 11
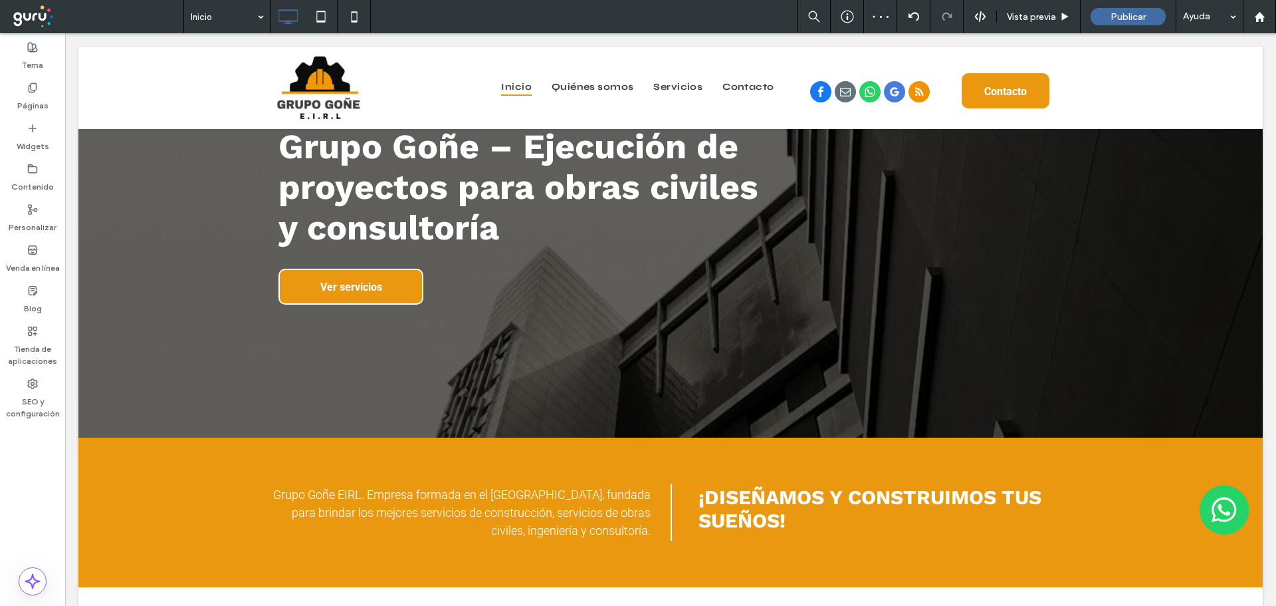
scroll to position [0, 0]
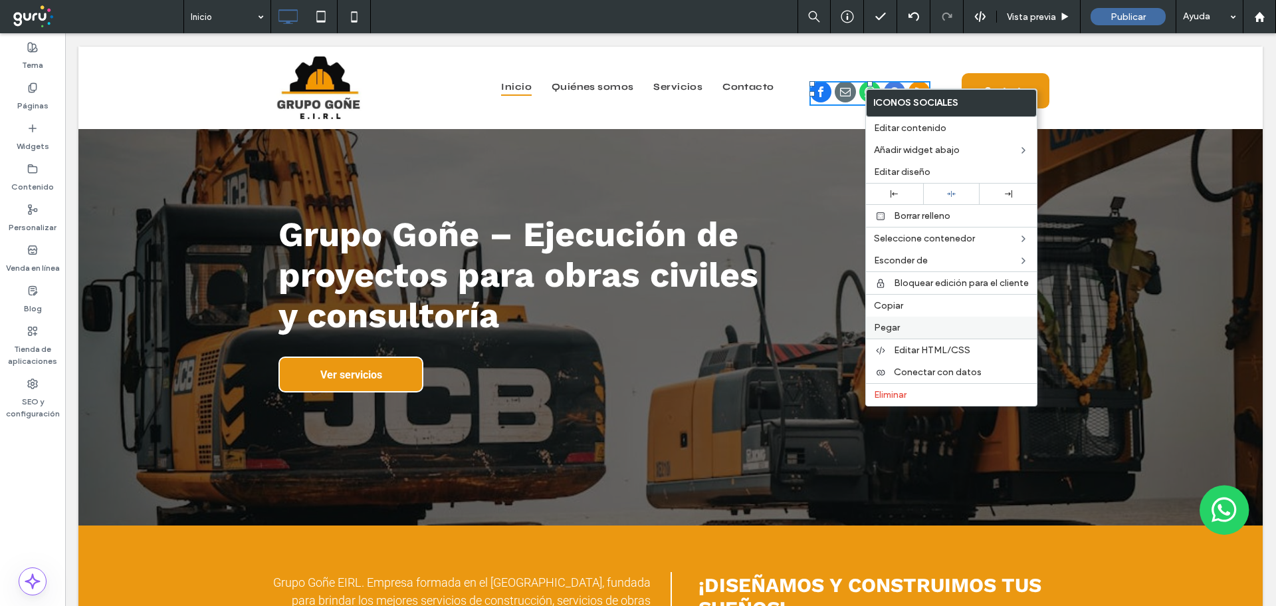
click at [935, 323] on label "Pegar" at bounding box center [951, 327] width 155 height 11
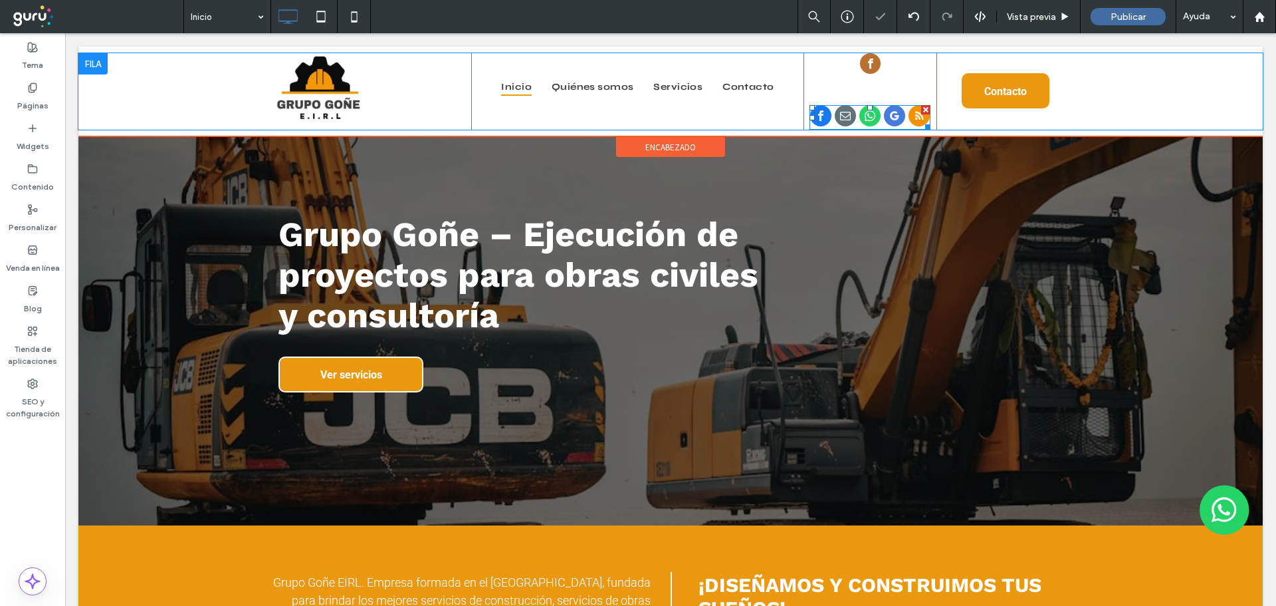
click at [921, 105] on div at bounding box center [925, 109] width 9 height 9
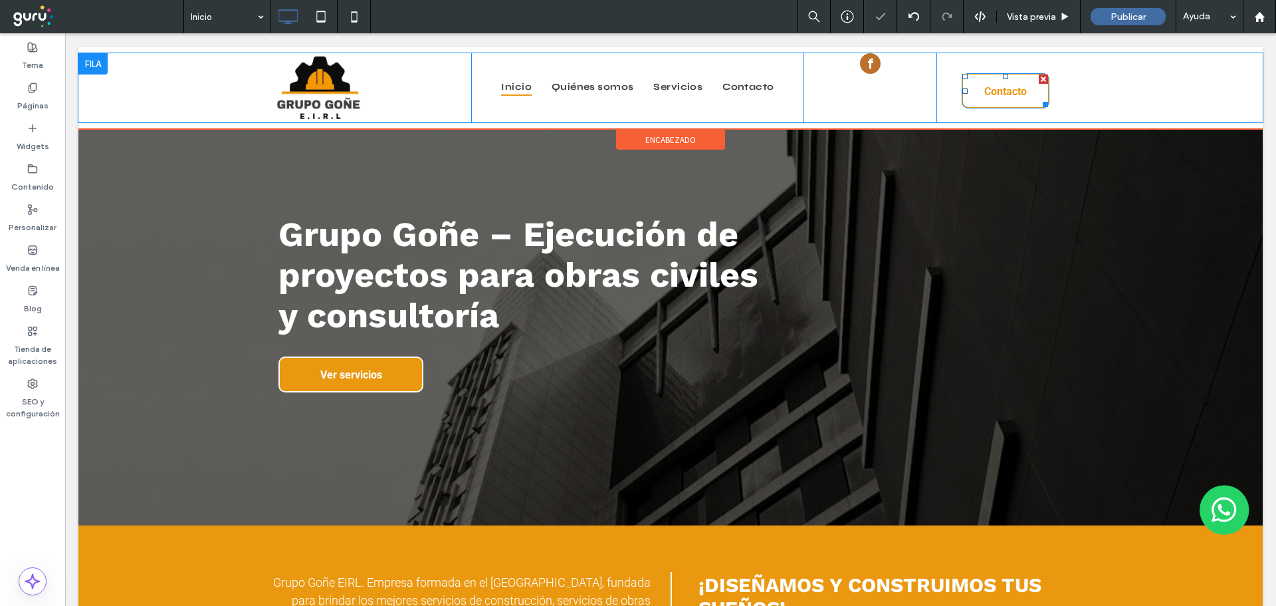
drag, startPoint x: 1038, startPoint y: 77, endPoint x: 1099, endPoint y: 110, distance: 69.3
click at [1039, 77] on div at bounding box center [1043, 78] width 9 height 9
click at [1061, 57] on div at bounding box center [1064, 57] width 9 height 9
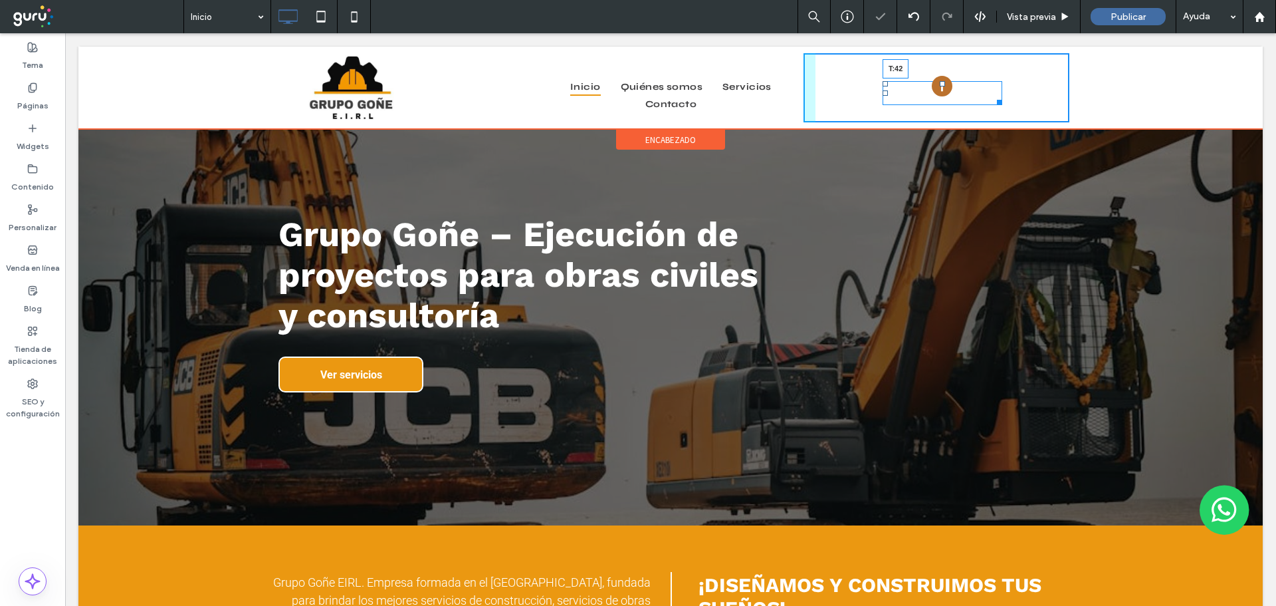
drag, startPoint x: 937, startPoint y: 56, endPoint x: 1042, endPoint y: 37, distance: 106.7
click at [947, 84] on div "T:42" at bounding box center [943, 93] width 120 height 24
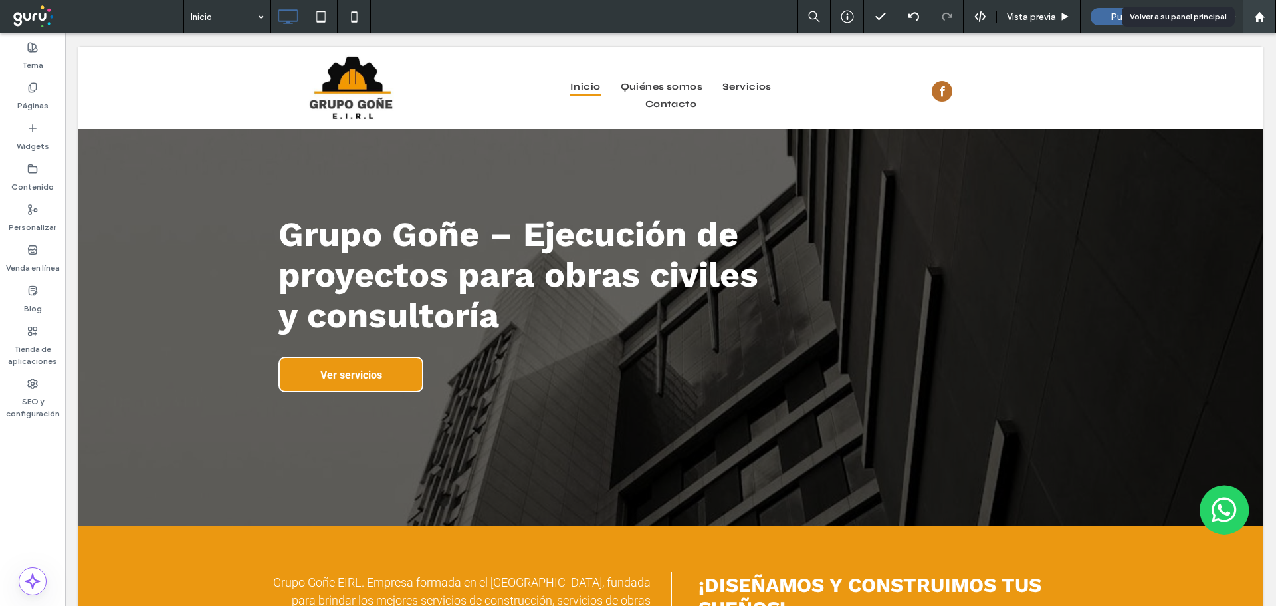
drag, startPoint x: 1250, startPoint y: 21, endPoint x: 1247, endPoint y: 29, distance: 9.0
click at [1250, 21] on div at bounding box center [1260, 16] width 32 height 11
